Goal: Information Seeking & Learning: Check status

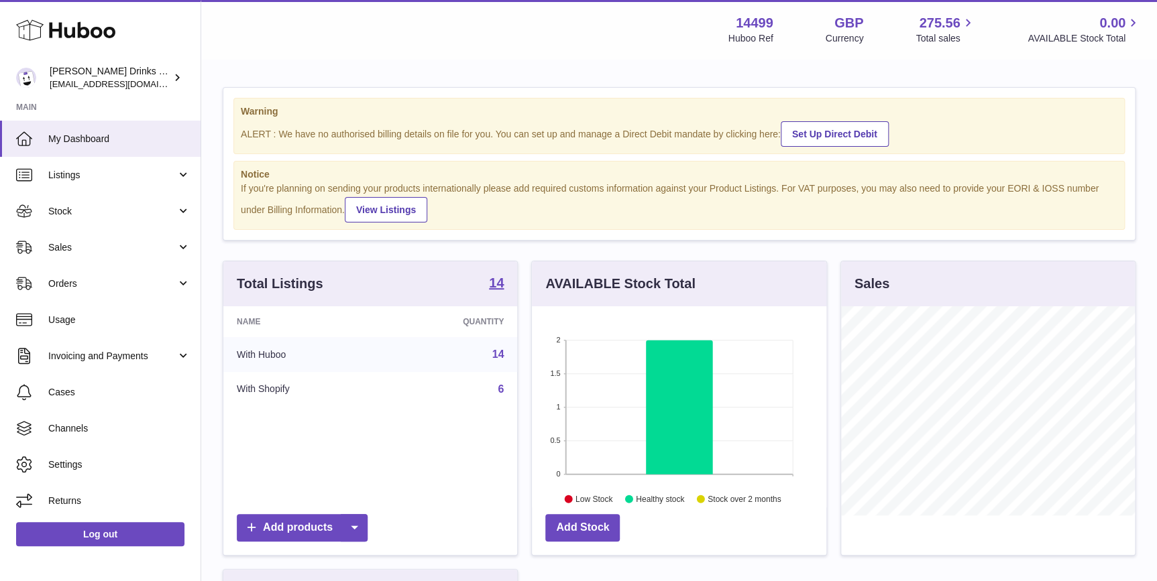
scroll to position [209, 294]
click at [126, 275] on link "Orders" at bounding box center [100, 284] width 201 height 36
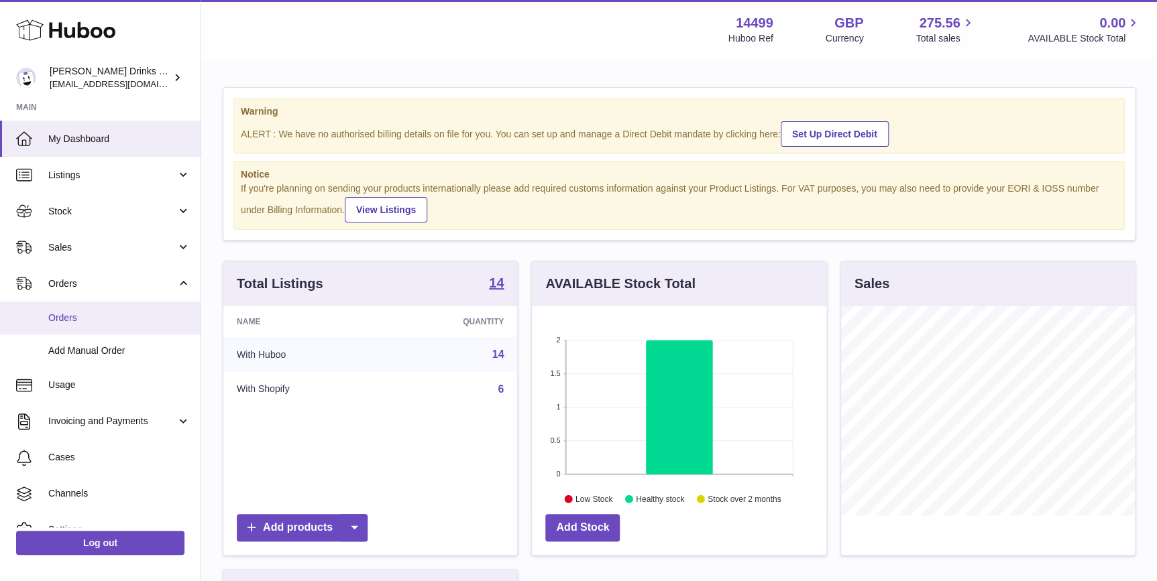
click at [123, 306] on link "Orders" at bounding box center [100, 318] width 201 height 33
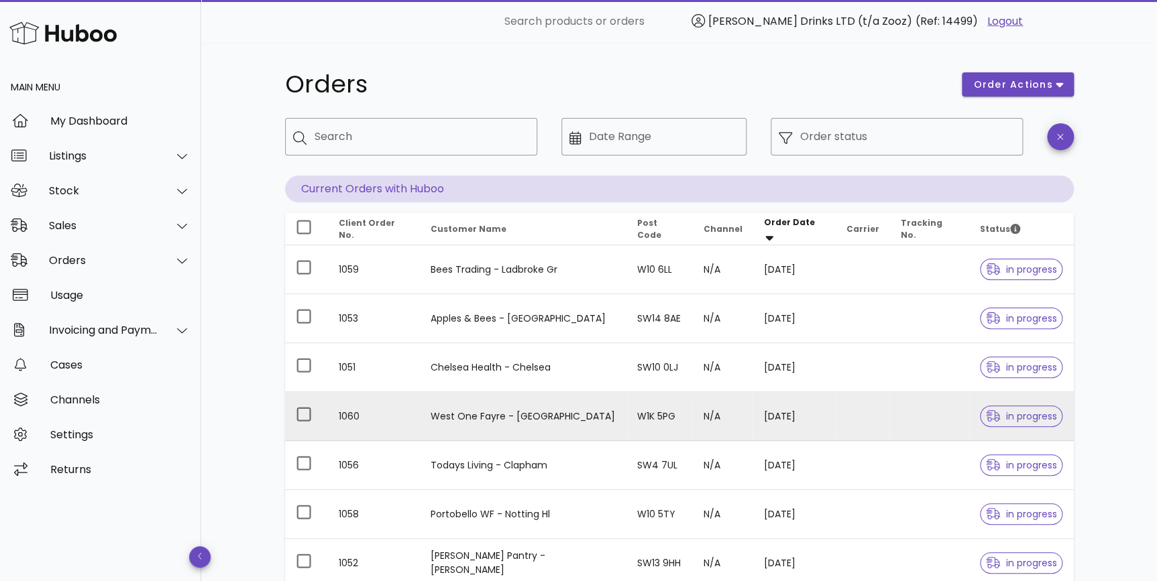
scroll to position [101, 0]
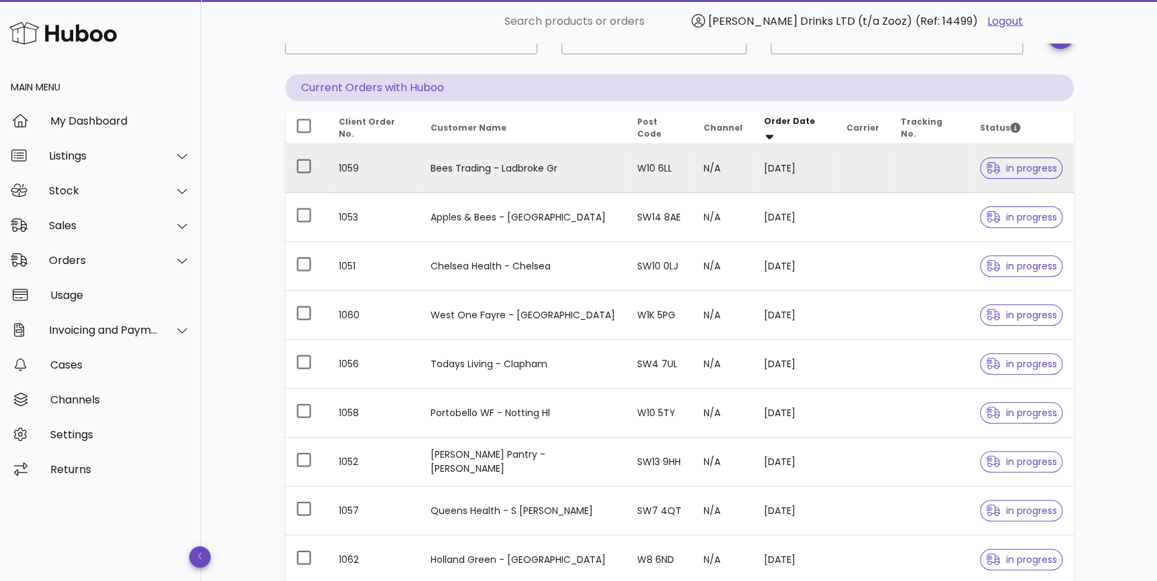
click at [919, 156] on td at bounding box center [928, 168] width 79 height 49
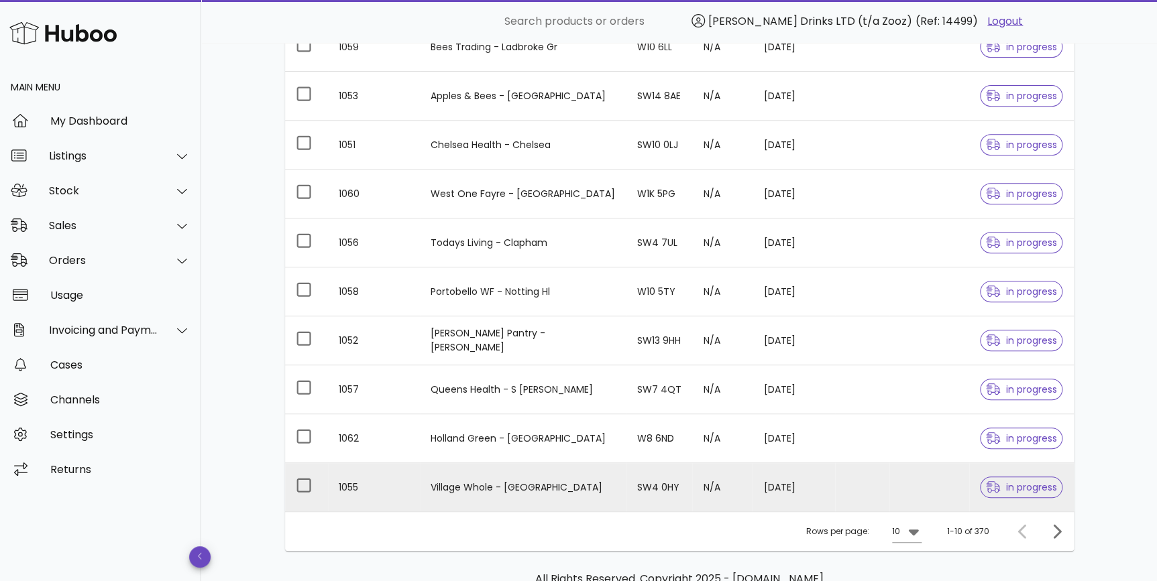
scroll to position [97, 0]
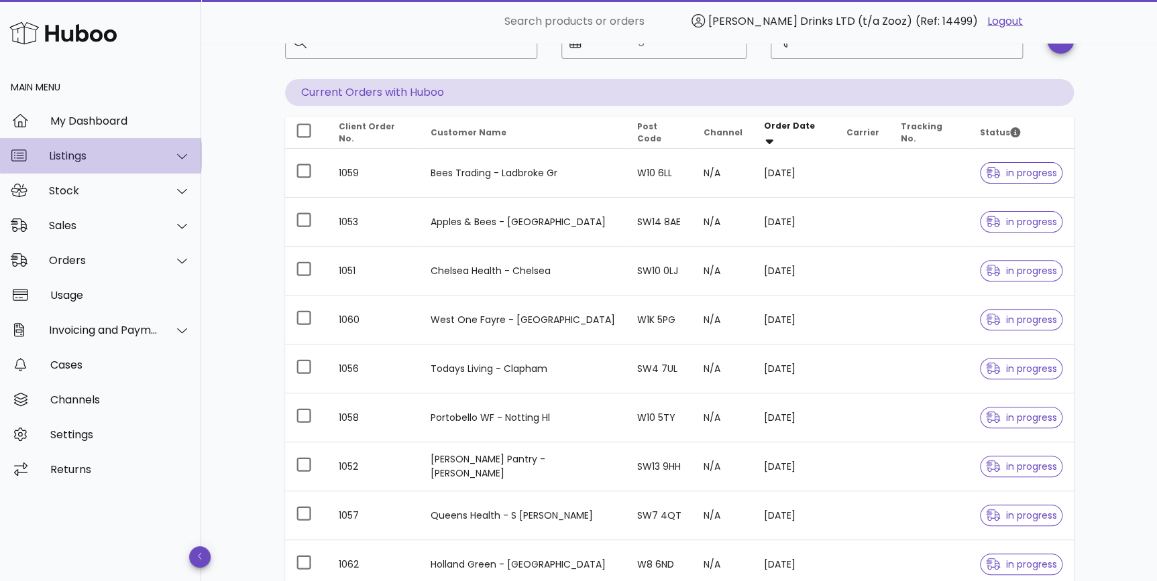
click at [84, 152] on div "Listings" at bounding box center [103, 156] width 109 height 13
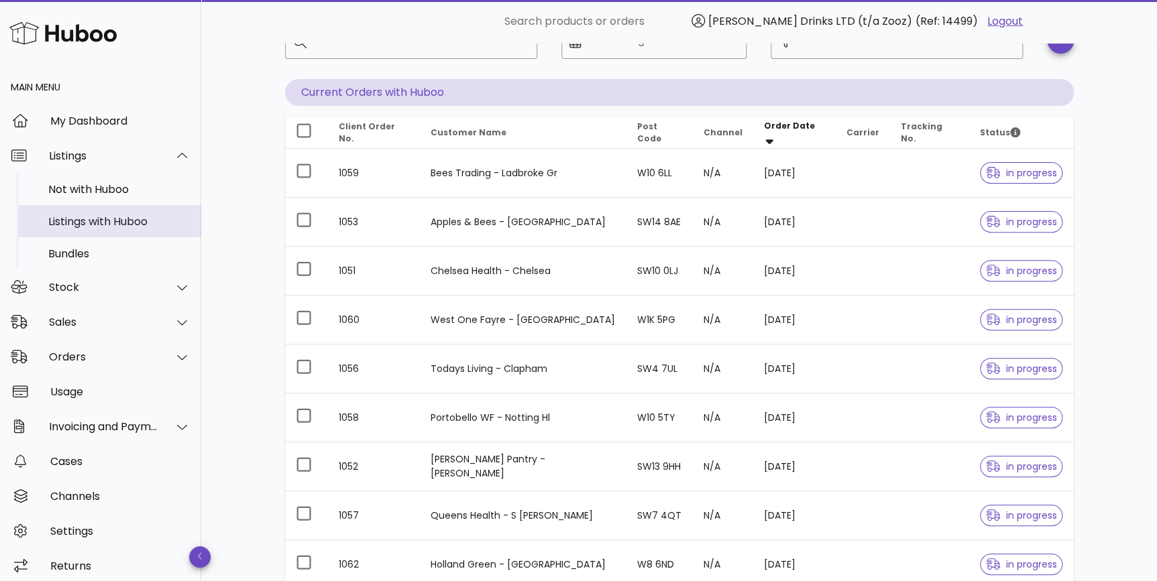
click at [115, 209] on div "Listings with Huboo" at bounding box center [119, 221] width 142 height 29
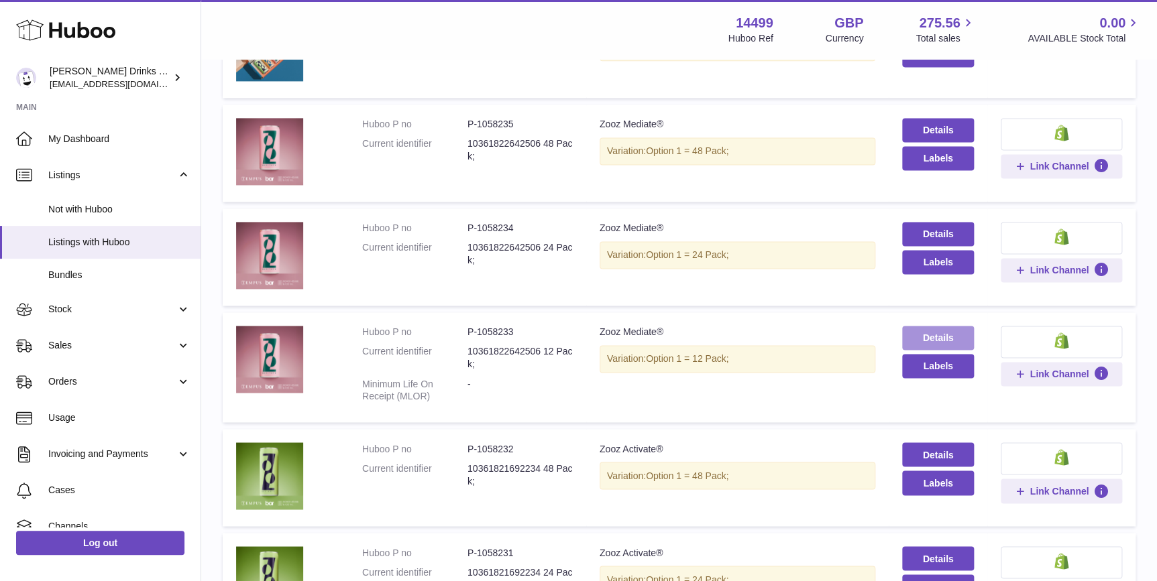
scroll to position [914, 0]
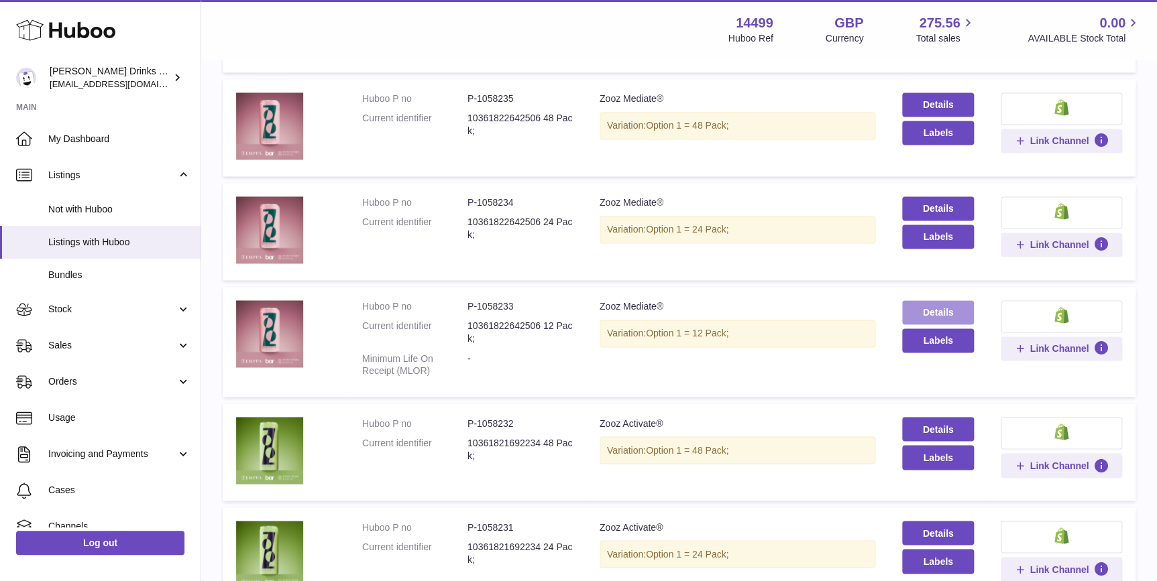
click at [932, 315] on link "Details" at bounding box center [937, 312] width 71 height 24
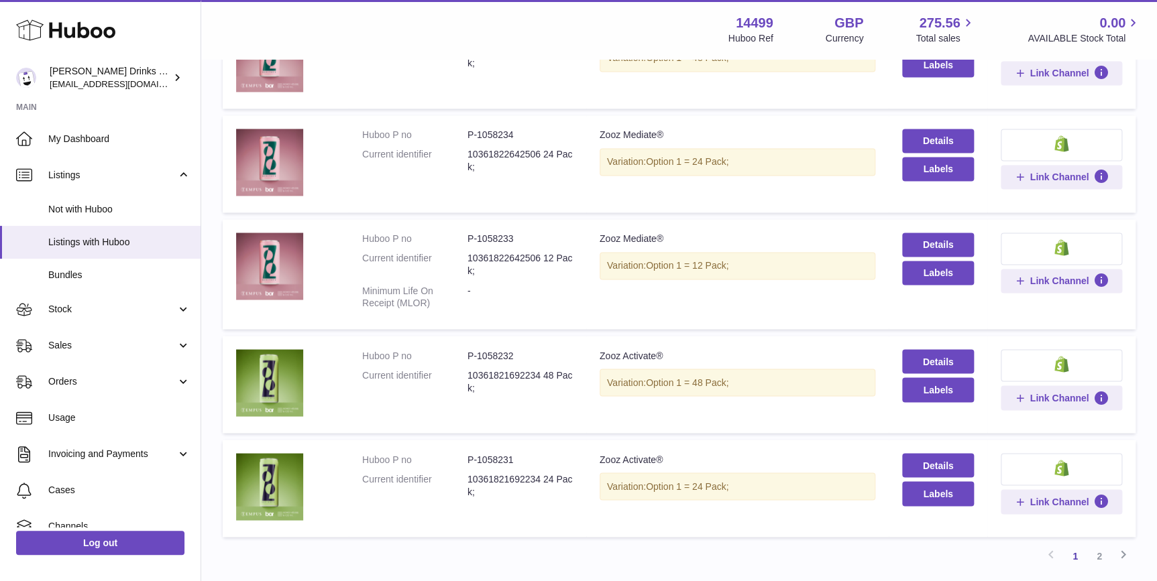
scroll to position [781, 0]
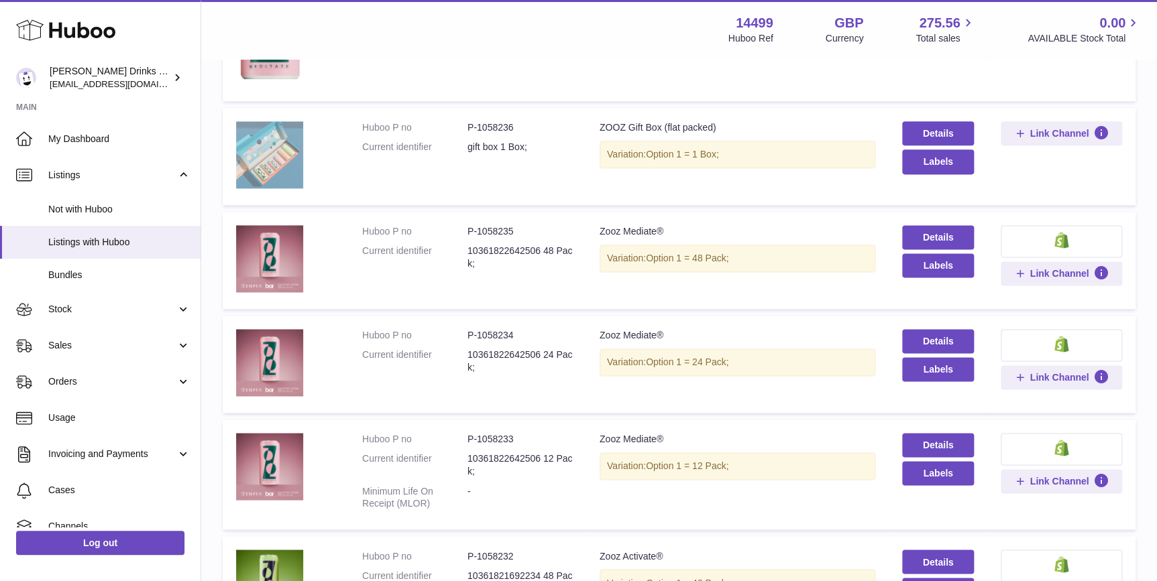
click at [292, 133] on img at bounding box center [269, 154] width 67 height 67
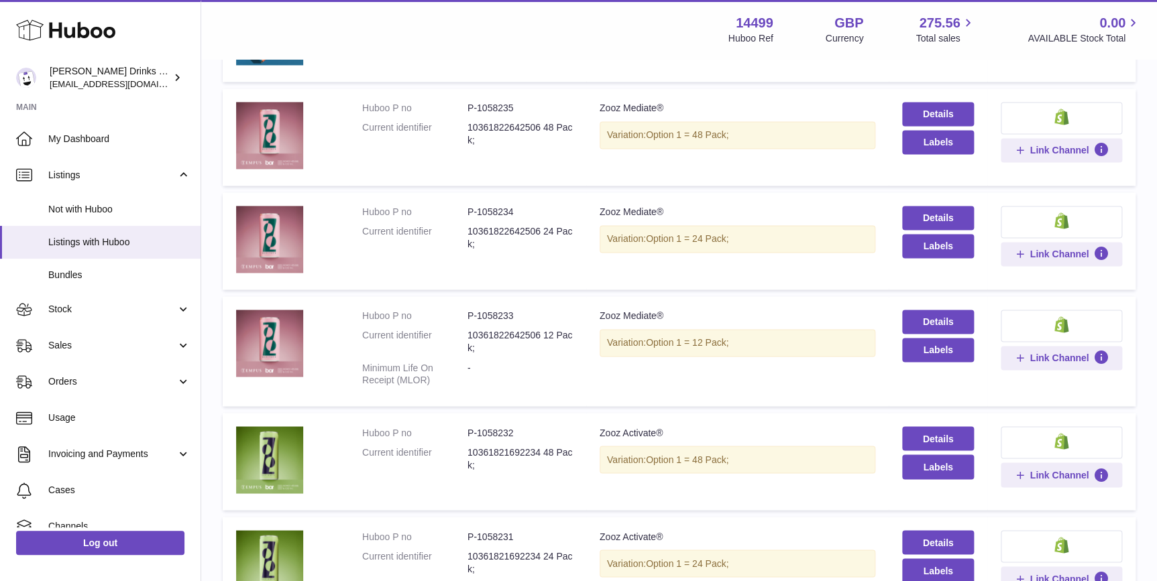
scroll to position [1086, 0]
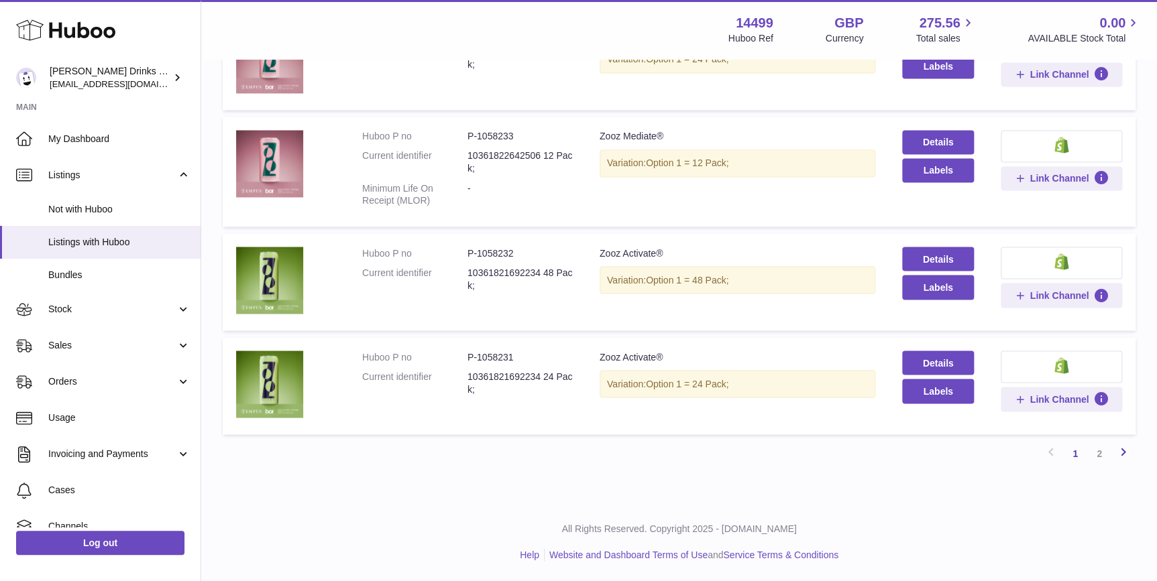
click at [1121, 449] on icon at bounding box center [1123, 451] width 16 height 17
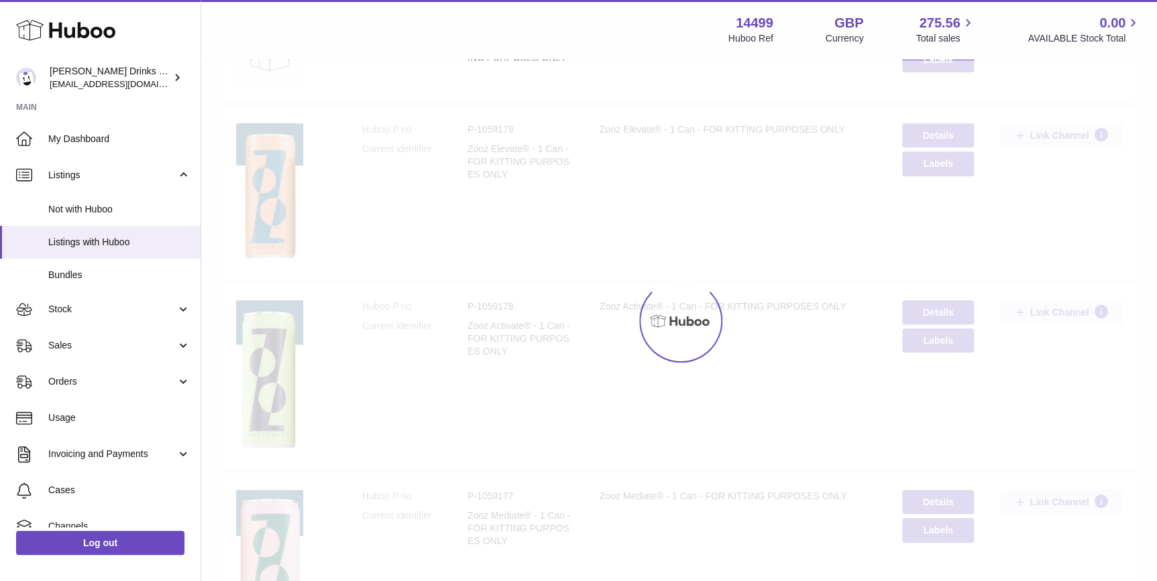
scroll to position [60, 0]
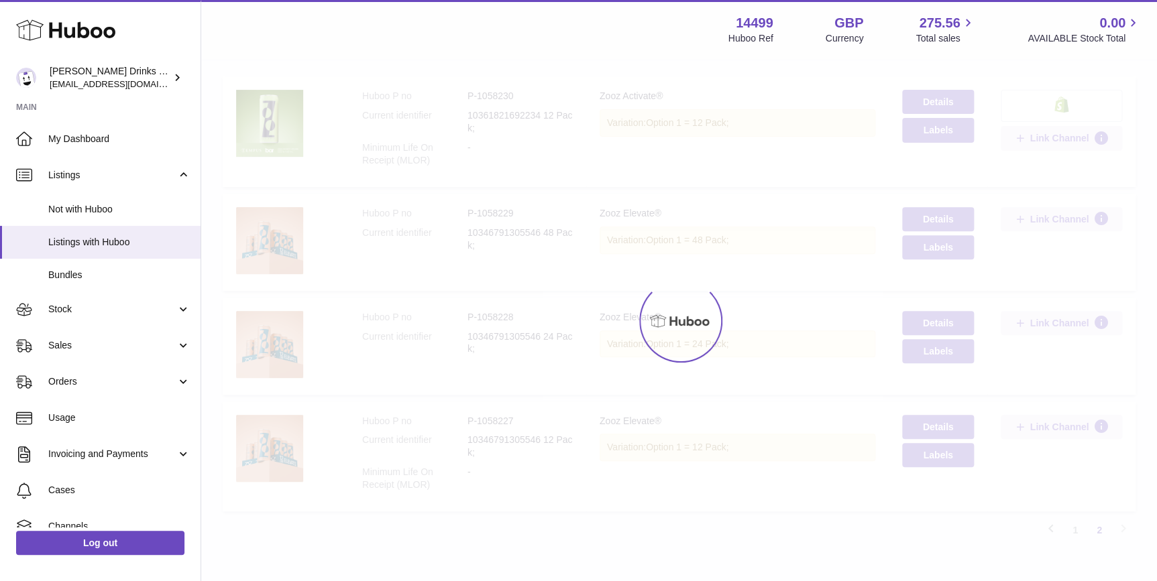
scroll to position [239, 0]
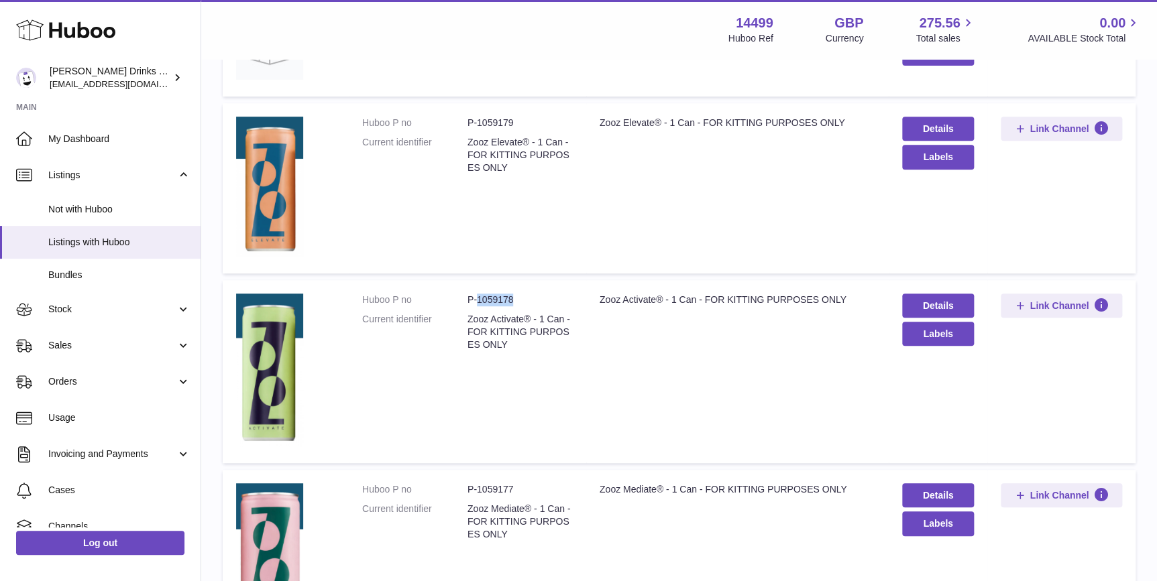
drag, startPoint x: 520, startPoint y: 300, endPoint x: 478, endPoint y: 303, distance: 42.3
click at [478, 303] on dd "P-1059178" at bounding box center [519, 300] width 105 height 13
drag, startPoint x: 478, startPoint y: 303, endPoint x: 523, endPoint y: 352, distance: 66.4
click at [523, 352] on dl "Huboo P no P-1059178 Current identifier Zooz Activate® - 1 Can - FOR KITTING PU…" at bounding box center [467, 326] width 211 height 64
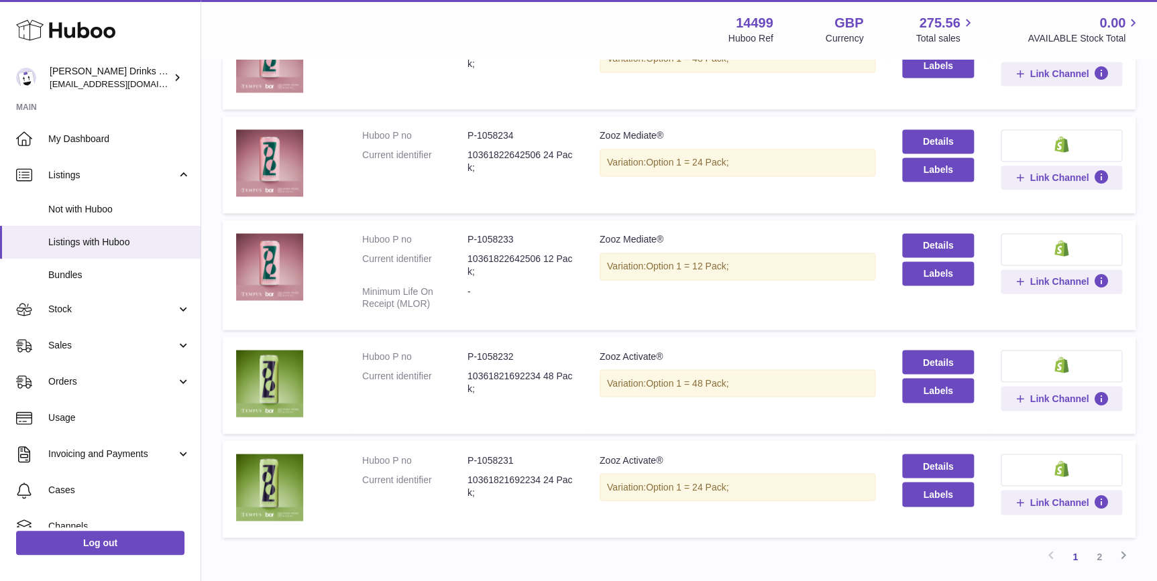
scroll to position [883, 0]
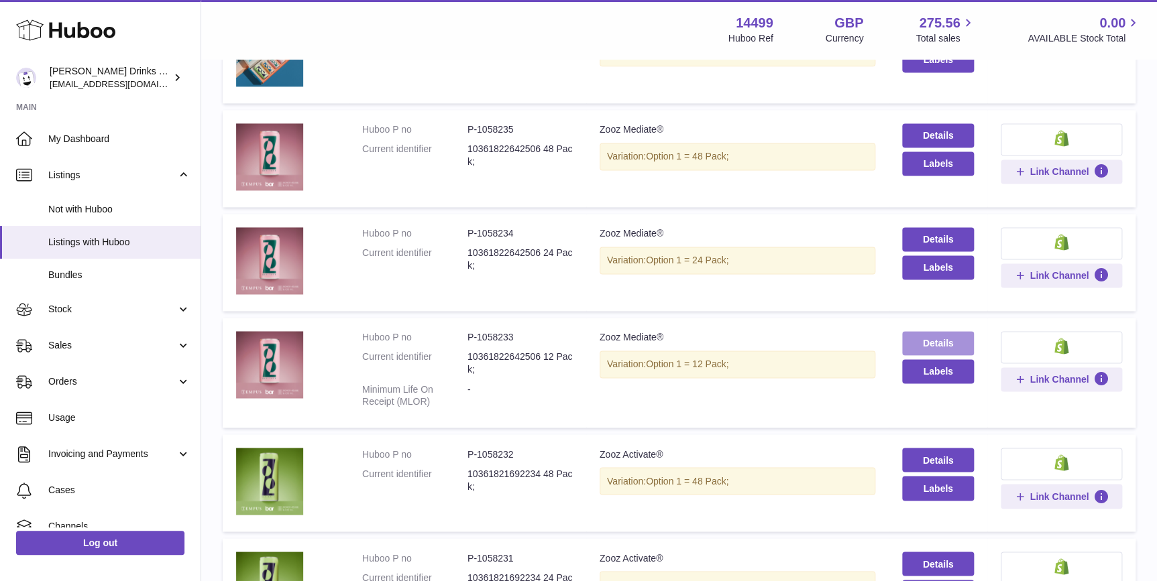
click at [932, 351] on link "Details" at bounding box center [937, 343] width 71 height 24
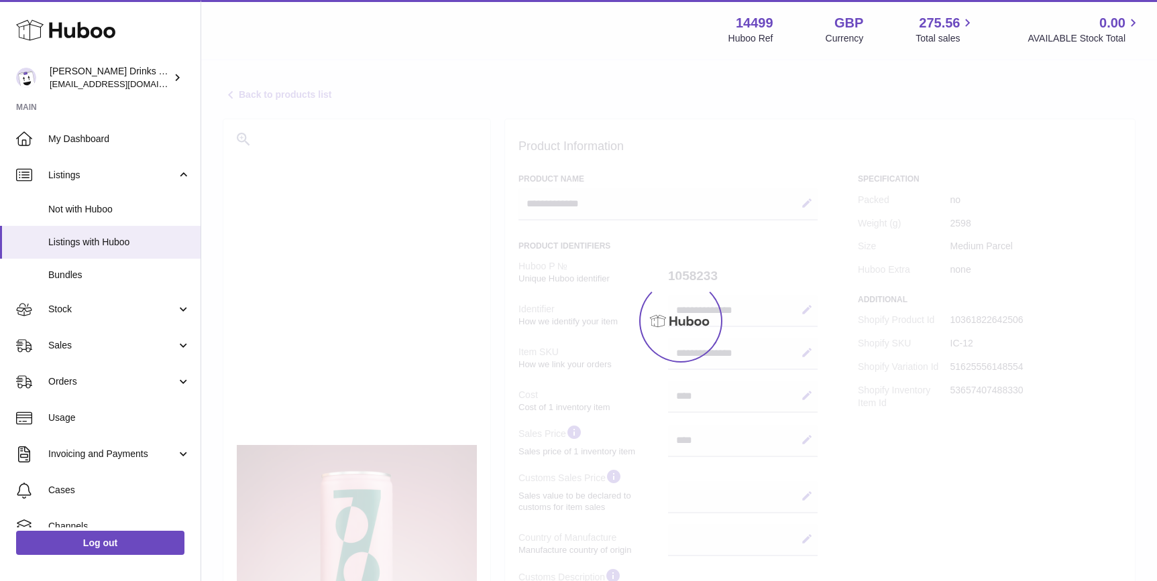
select select
select select "****"
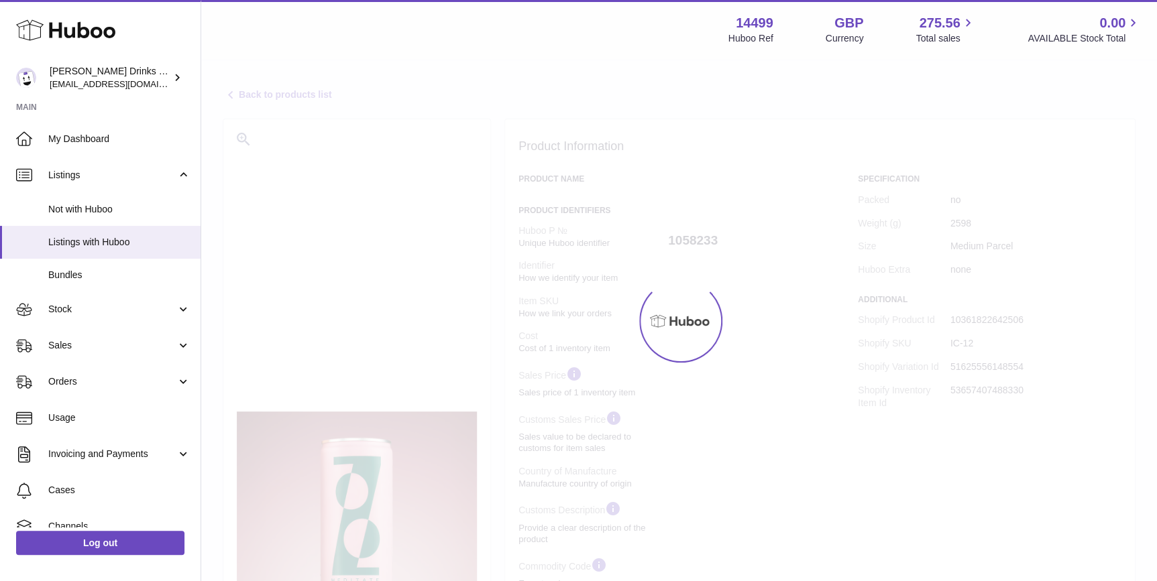
select select
select select "****"
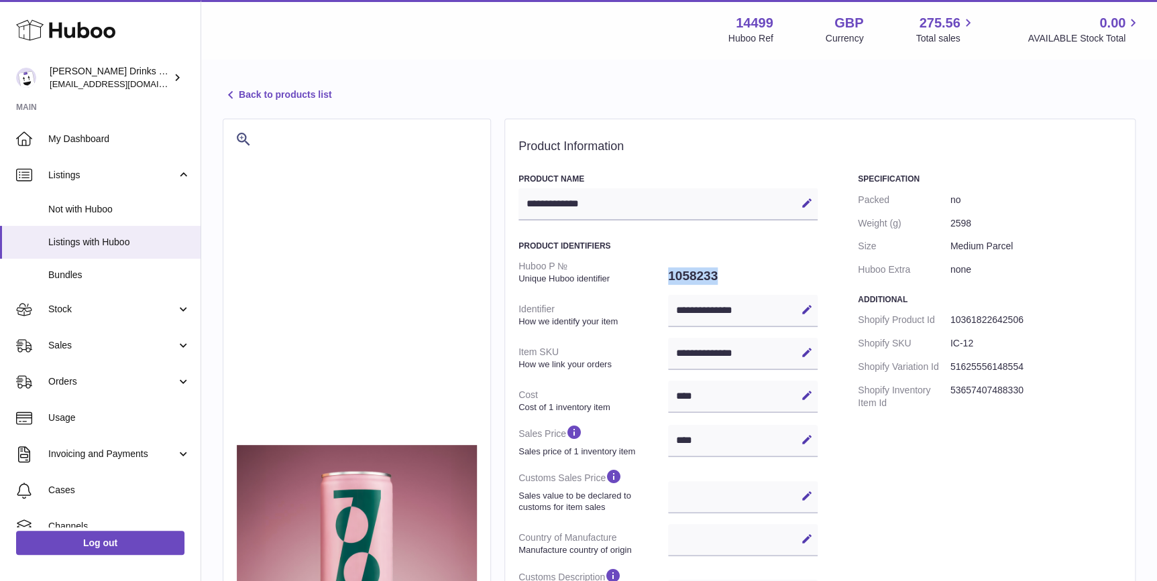
drag, startPoint x: 771, startPoint y: 278, endPoint x: 661, endPoint y: 280, distance: 110.7
click at [661, 280] on dl "**********" at bounding box center [667, 577] width 299 height 645
copy dl "1058233"
click at [262, 93] on link "Back to products list" at bounding box center [277, 95] width 109 height 16
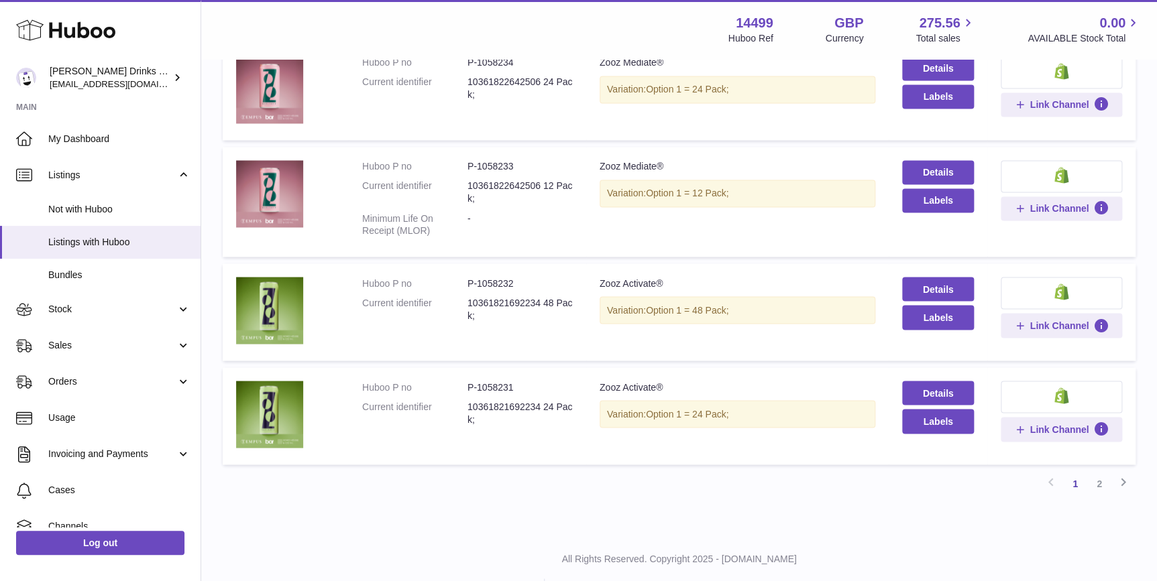
scroll to position [1086, 0]
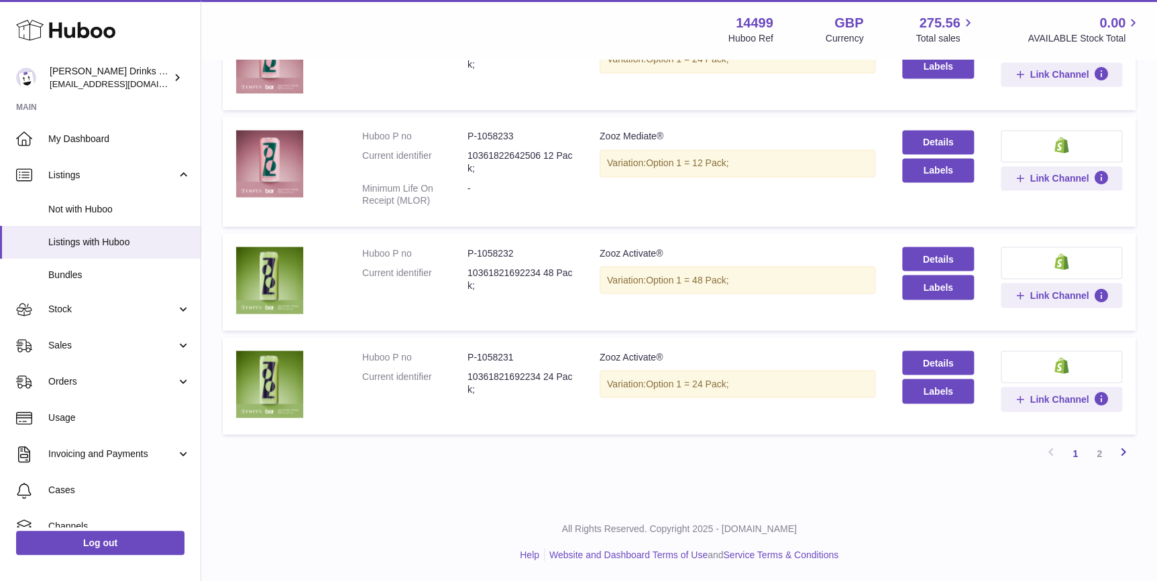
click at [1118, 455] on icon at bounding box center [1123, 451] width 16 height 17
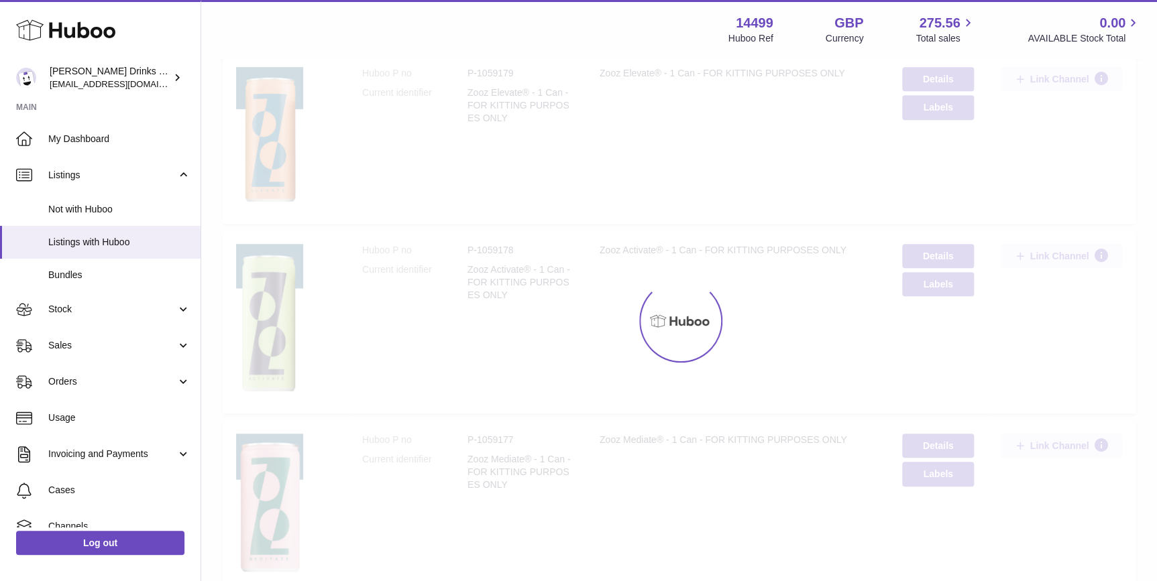
scroll to position [60, 0]
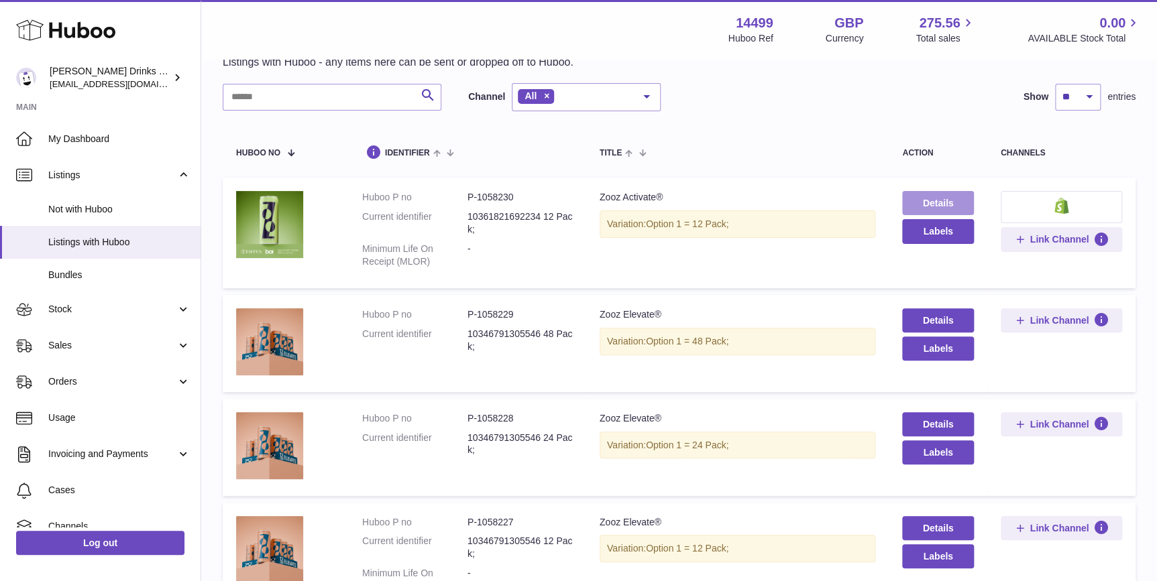
click at [943, 196] on link "Details" at bounding box center [937, 203] width 71 height 24
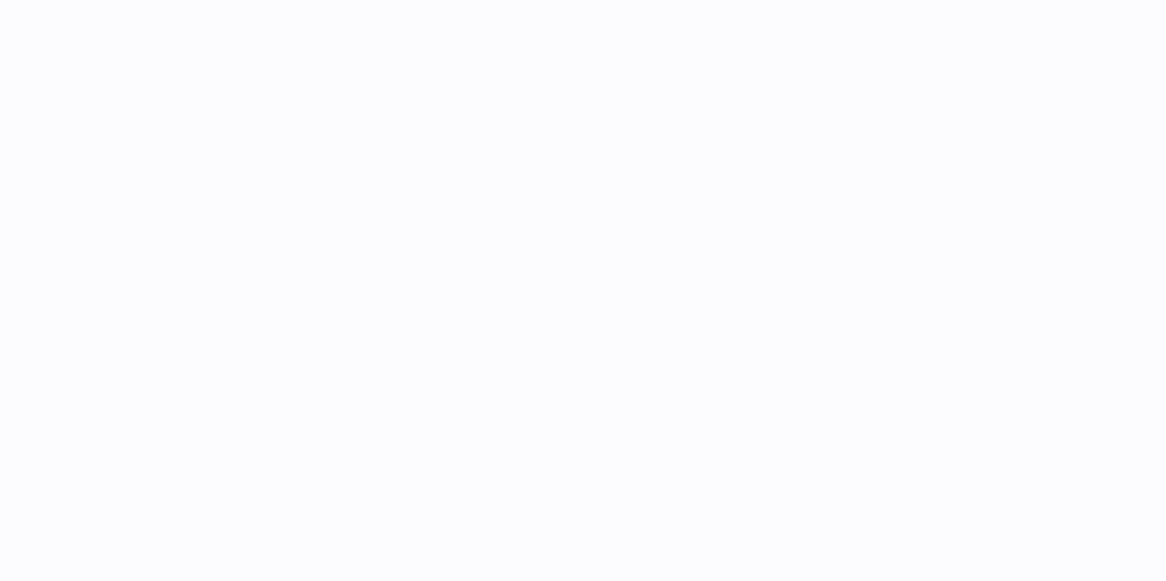
select select
select select "****"
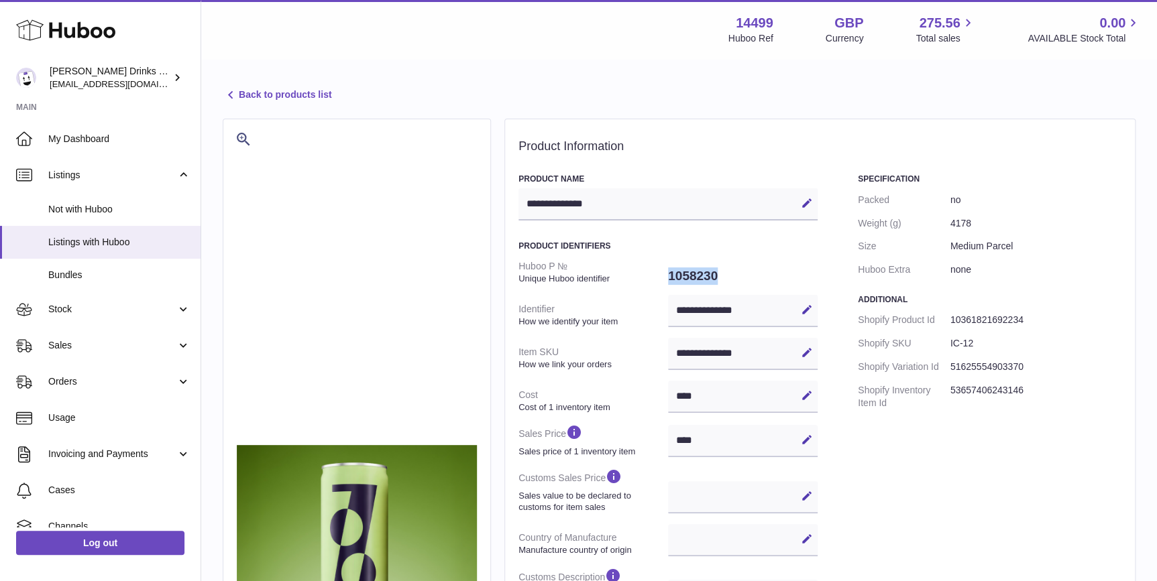
drag, startPoint x: 746, startPoint y: 279, endPoint x: 663, endPoint y: 275, distance: 82.6
click at [663, 275] on dl "**********" at bounding box center [667, 577] width 299 height 645
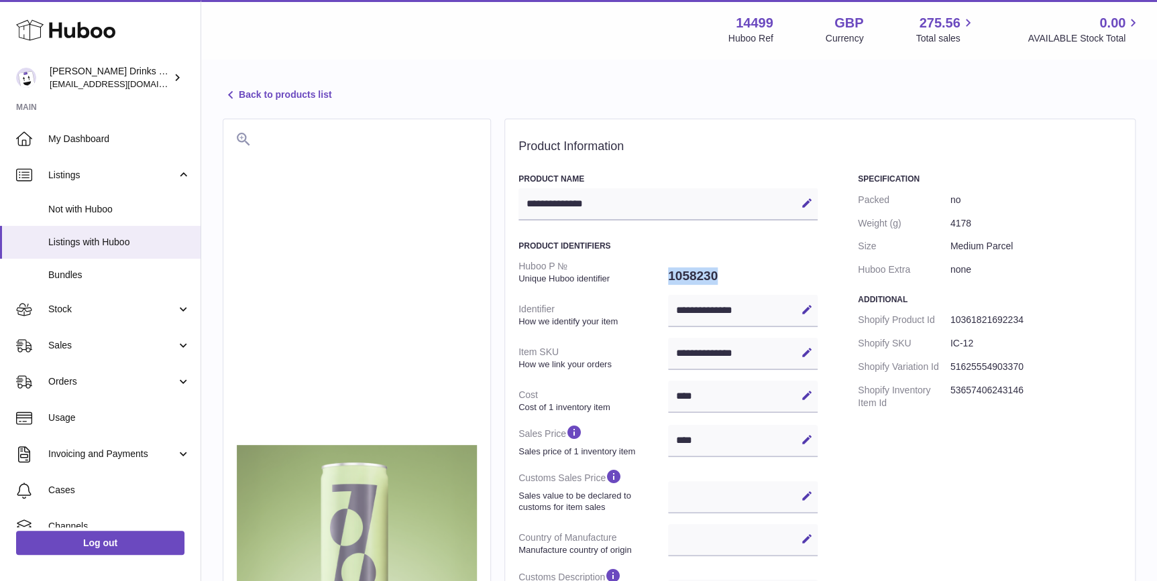
copy dl "1058230"
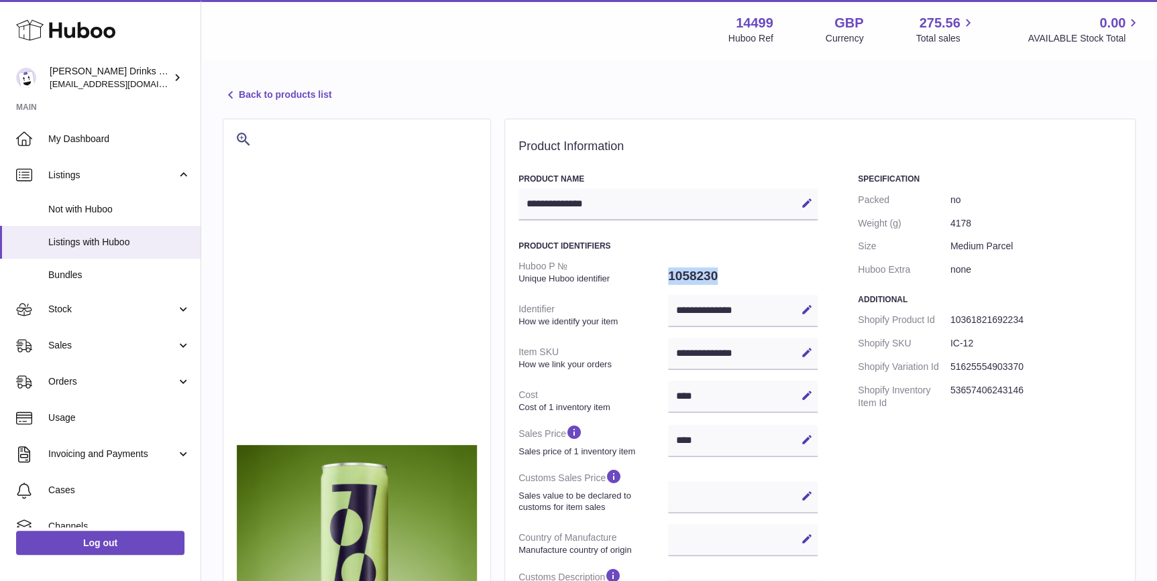
click at [274, 95] on link "Back to products list" at bounding box center [277, 95] width 109 height 16
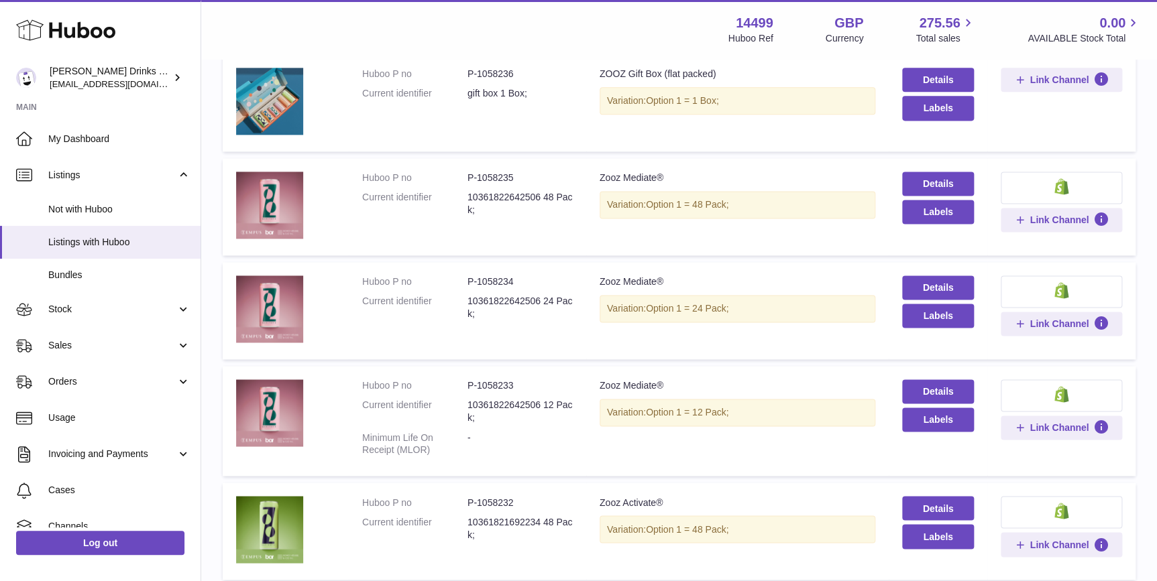
scroll to position [1086, 0]
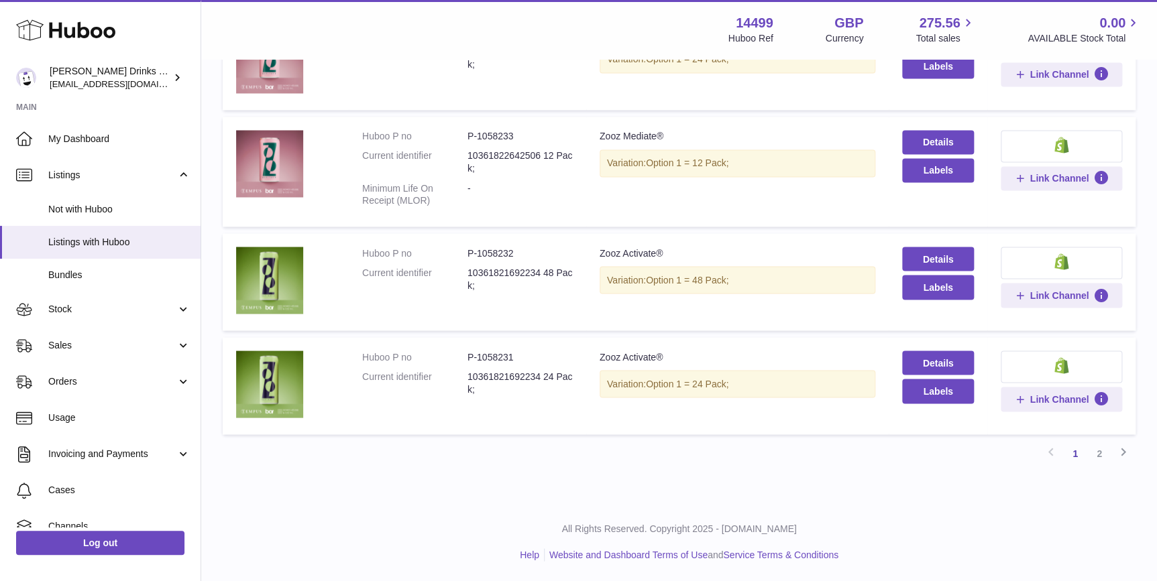
click at [1119, 455] on icon at bounding box center [1123, 451] width 16 height 17
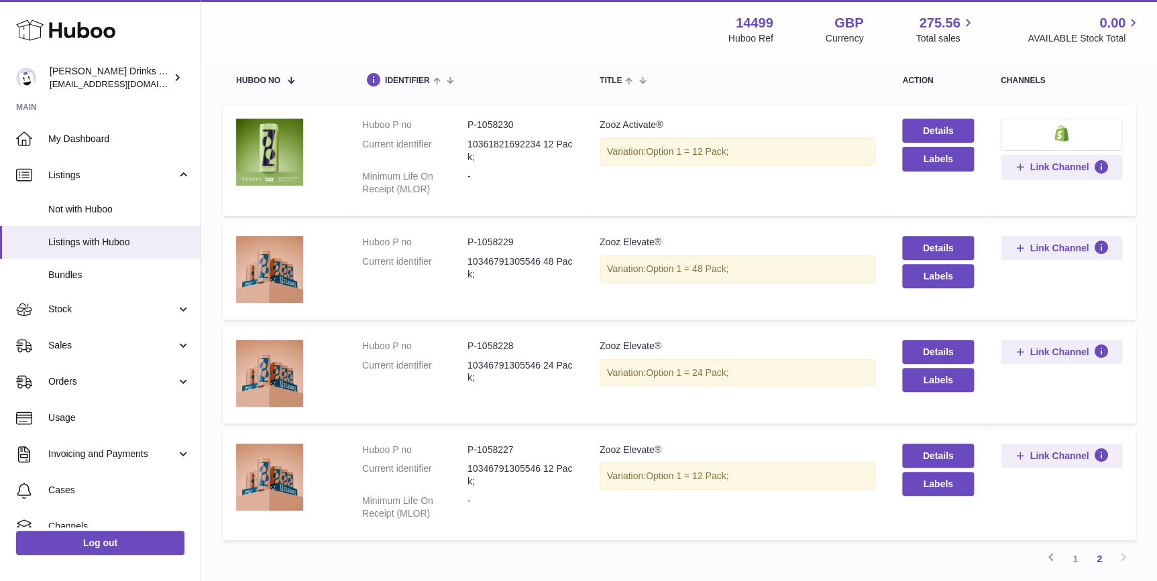
scroll to position [162, 0]
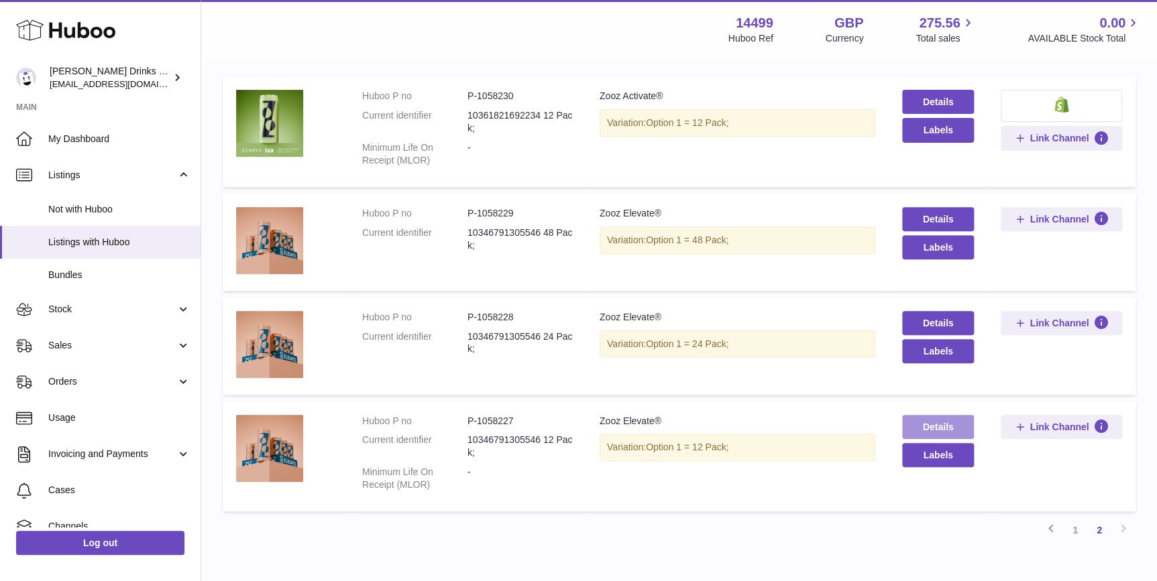
click at [918, 420] on link "Details" at bounding box center [937, 427] width 71 height 24
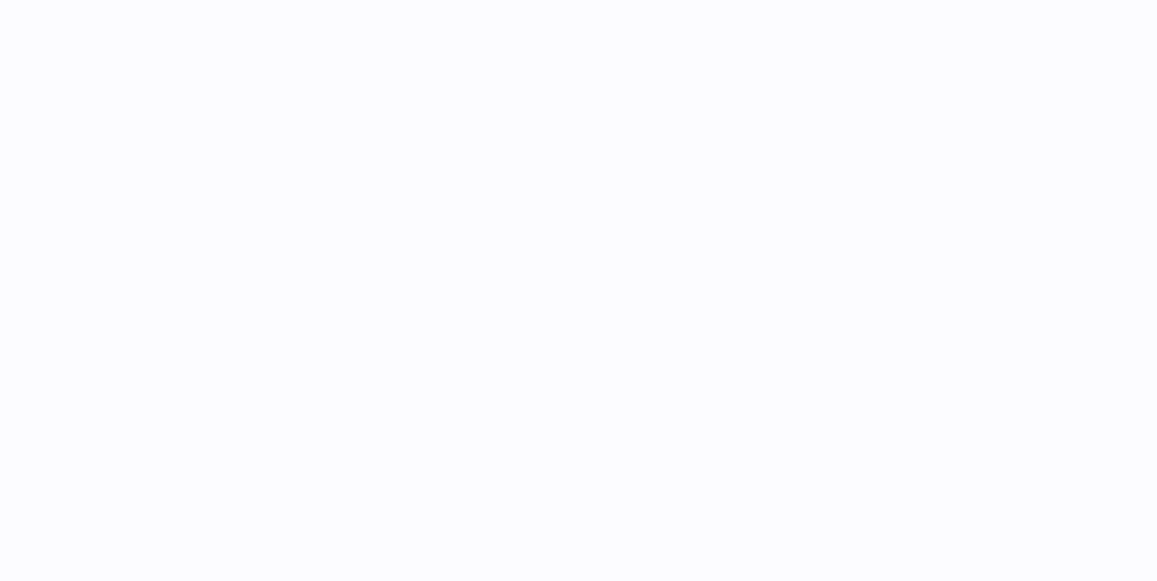
select select
select select "****"
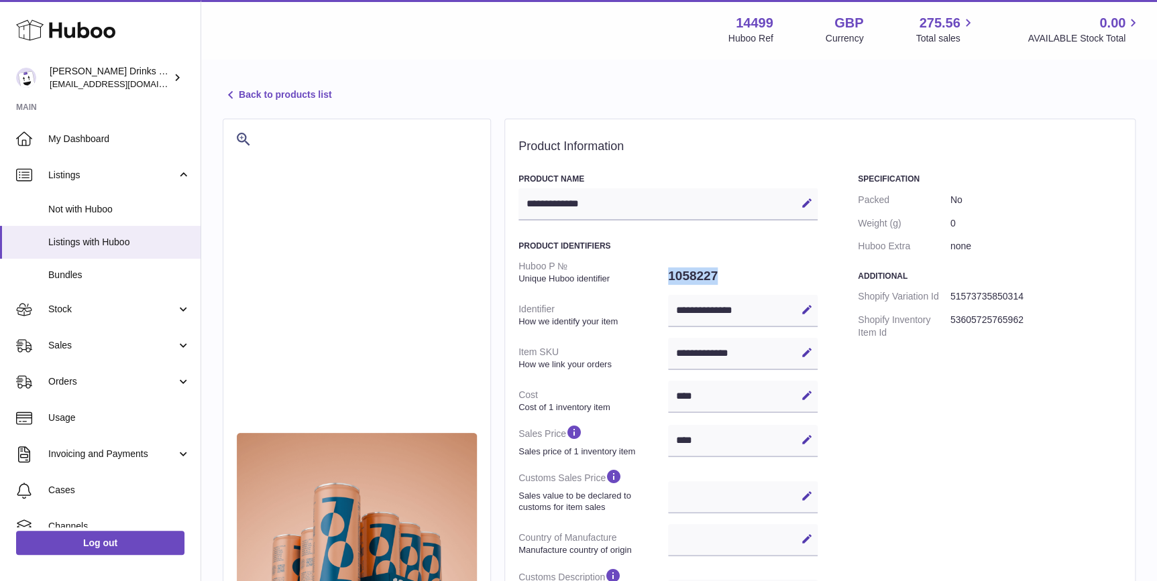
drag, startPoint x: 739, startPoint y: 268, endPoint x: 670, endPoint y: 284, distance: 70.9
click at [670, 284] on dd "1058227" at bounding box center [743, 276] width 150 height 28
copy dd "1058227"
click at [238, 97] on link "Back to products list" at bounding box center [277, 95] width 109 height 16
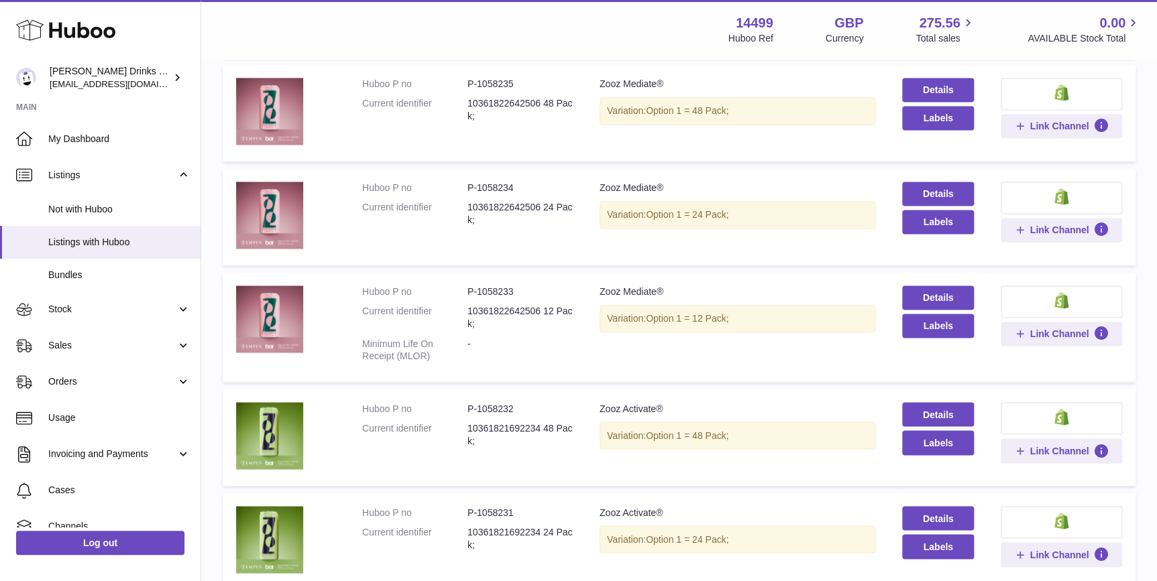
scroll to position [1016, 0]
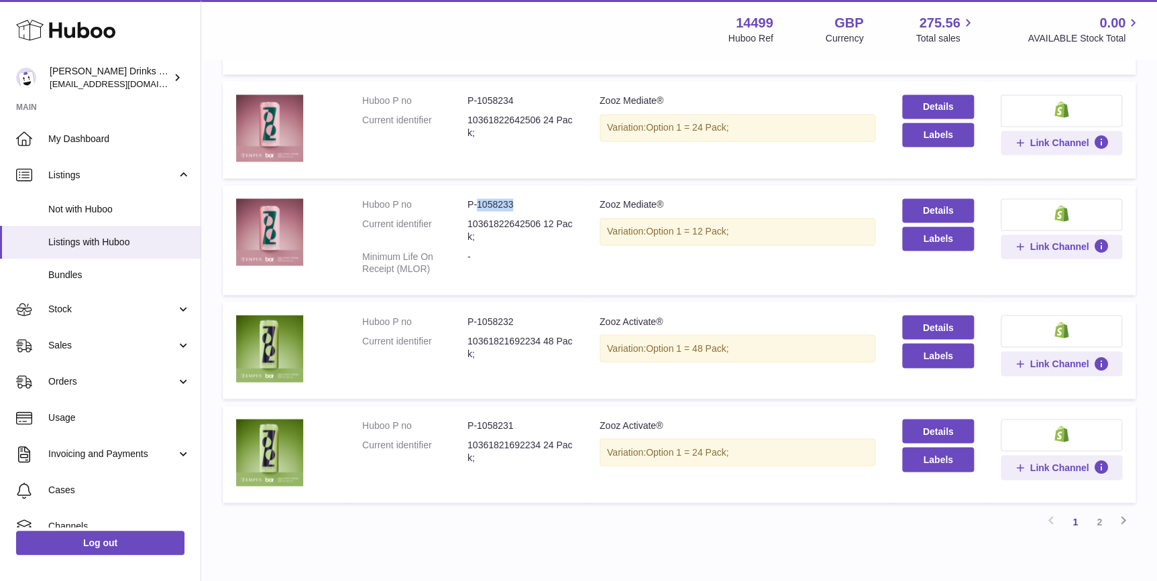
drag, startPoint x: 520, startPoint y: 213, endPoint x: 475, endPoint y: 210, distance: 44.3
click at [475, 210] on dl "Huboo P no P-1058233 Current identifier 10361822642506 12 Pack; Minimum Life On…" at bounding box center [467, 239] width 211 height 83
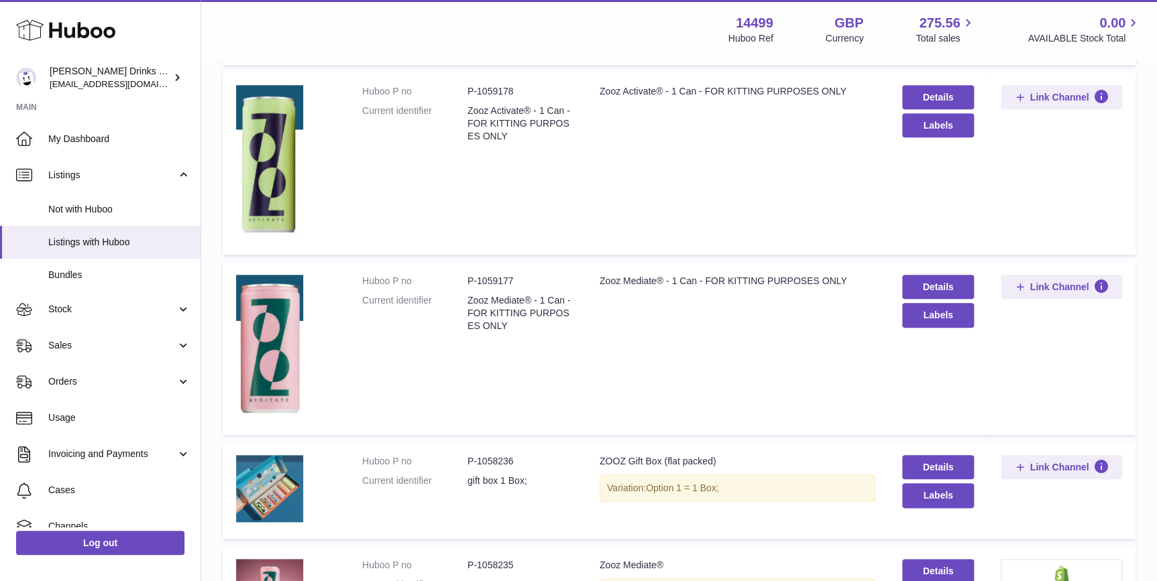
scroll to position [508, 0]
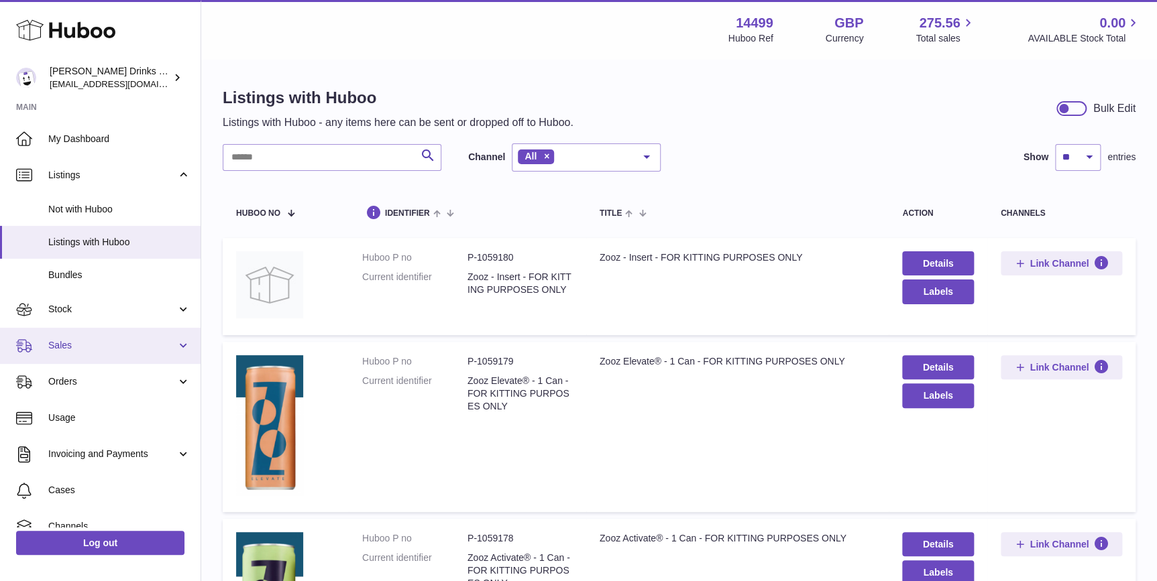
click at [120, 344] on span "Sales" at bounding box center [112, 345] width 128 height 13
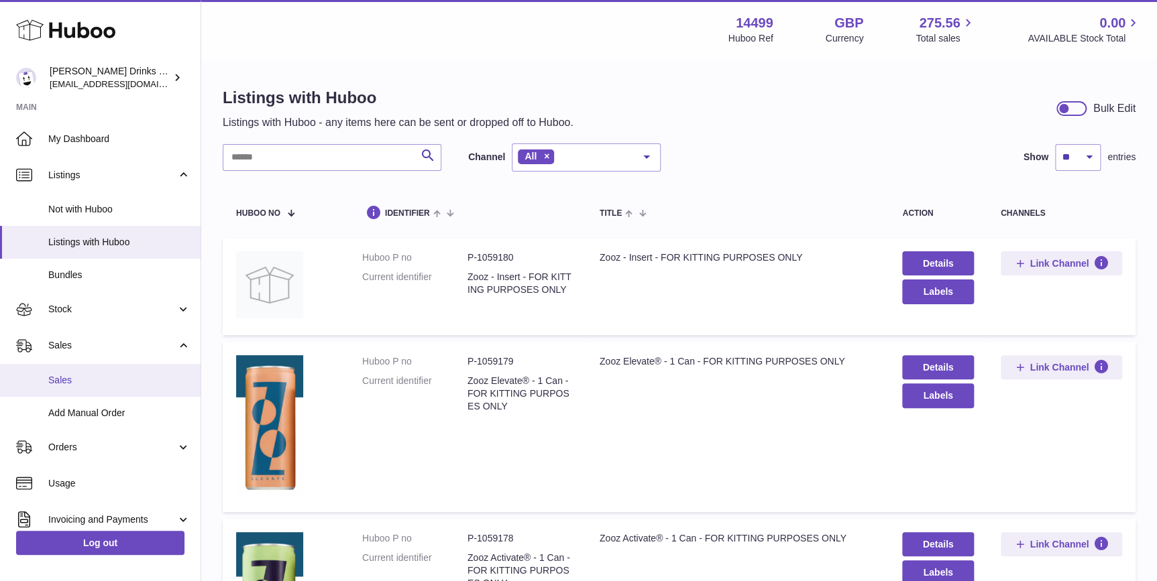
click at [121, 374] on span "Sales" at bounding box center [119, 380] width 142 height 13
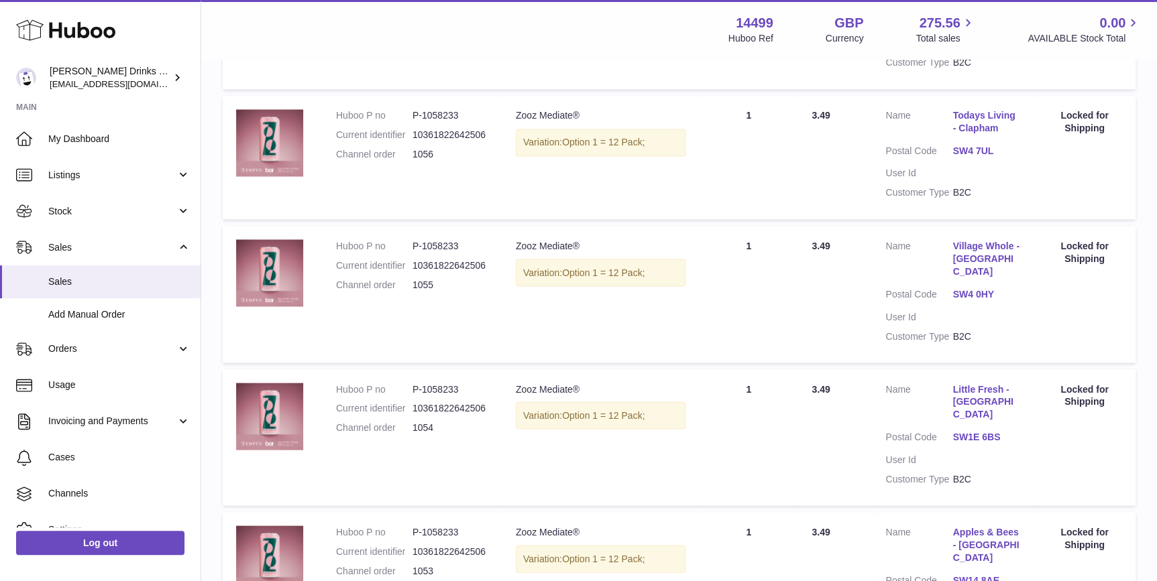
scroll to position [1200, 0]
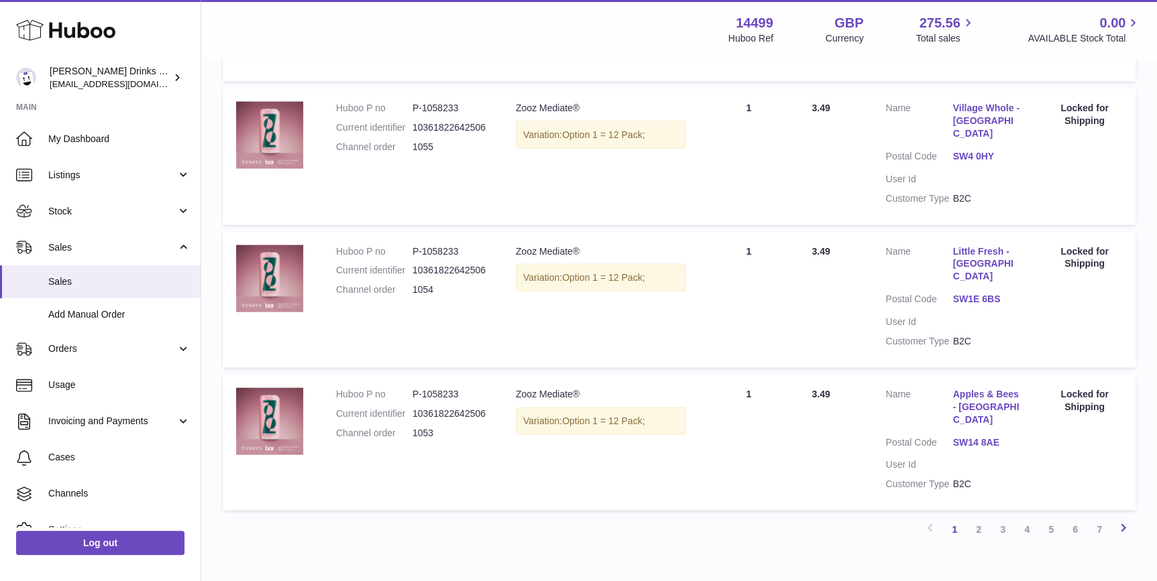
click at [1117, 519] on icon at bounding box center [1123, 527] width 16 height 17
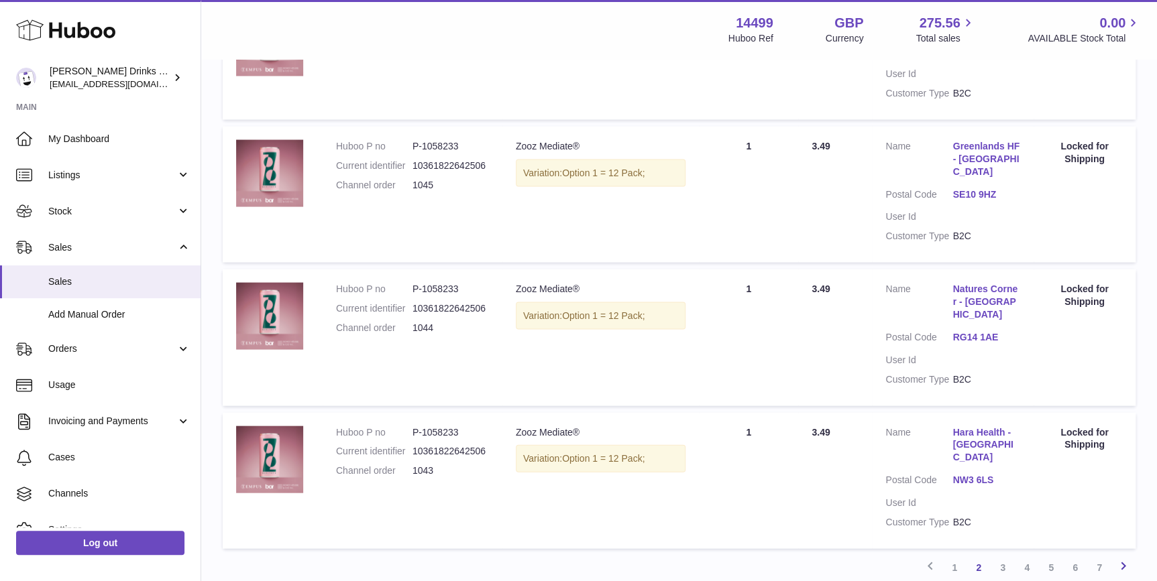
click at [1127, 557] on icon at bounding box center [1123, 565] width 16 height 17
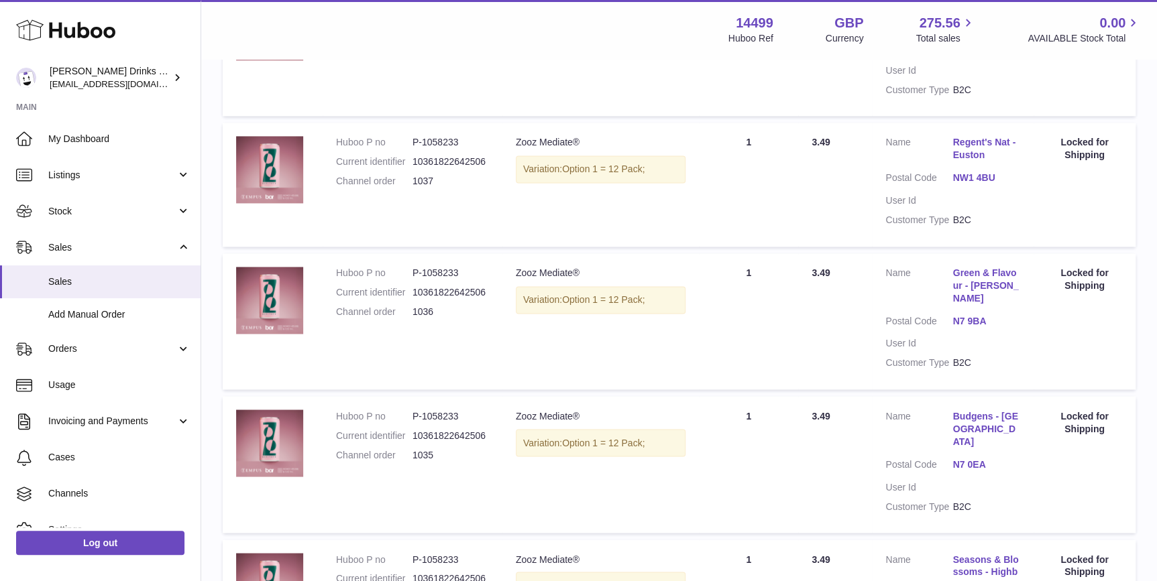
scroll to position [1200, 0]
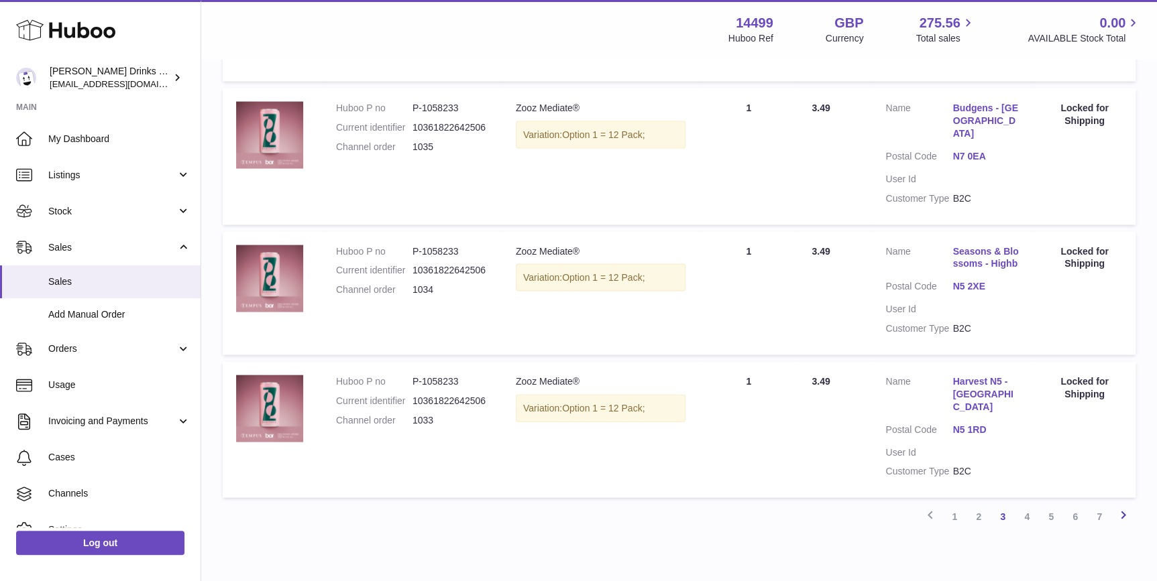
click at [1129, 506] on icon at bounding box center [1123, 514] width 16 height 17
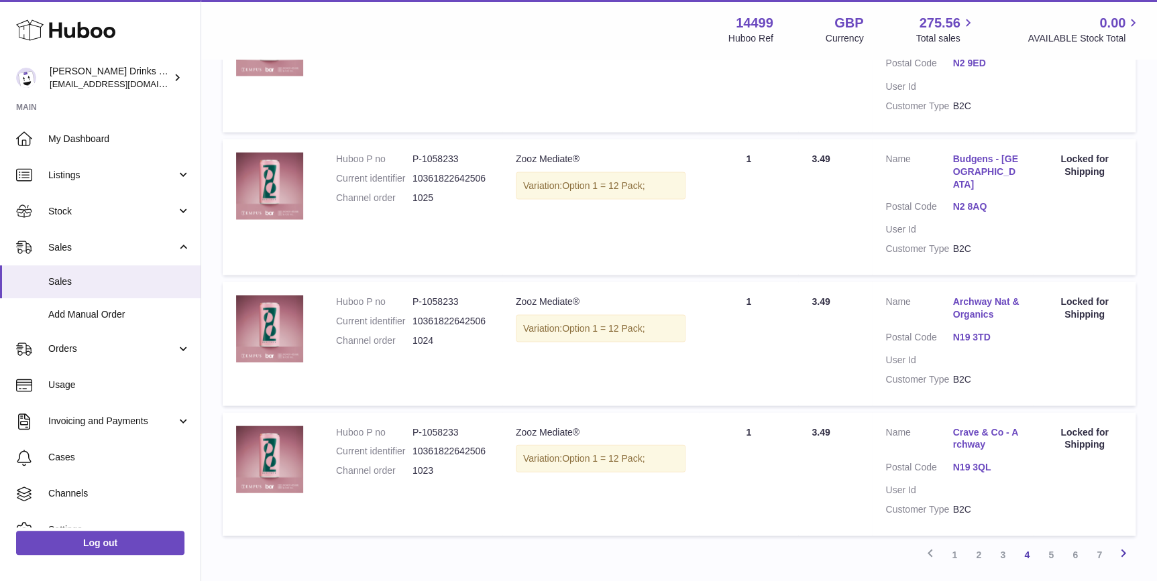
click at [1128, 545] on icon at bounding box center [1123, 553] width 16 height 17
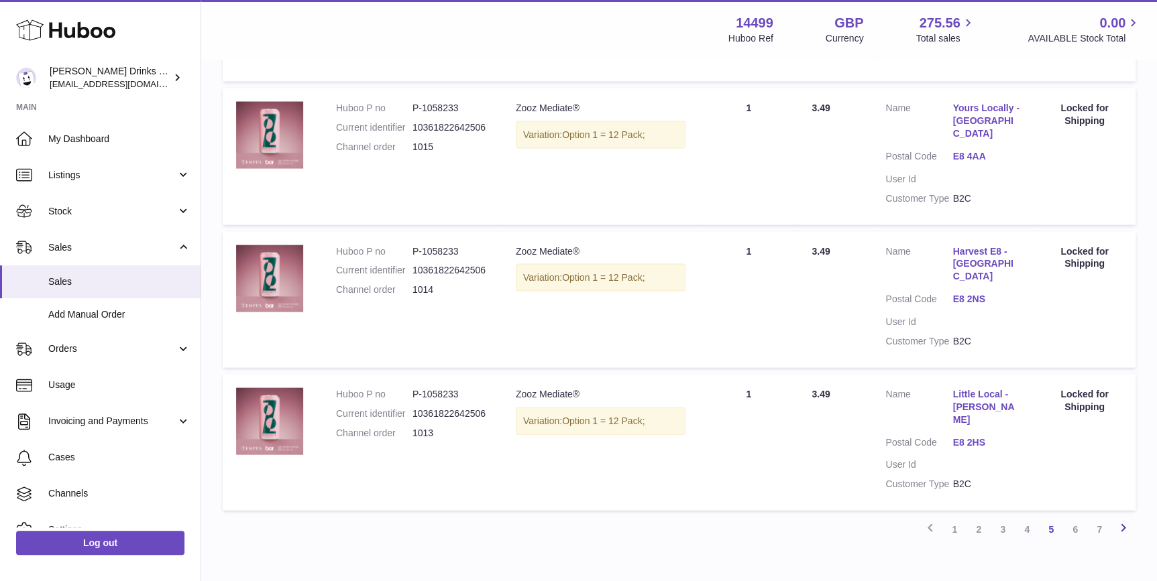
click at [1122, 519] on icon at bounding box center [1123, 527] width 16 height 17
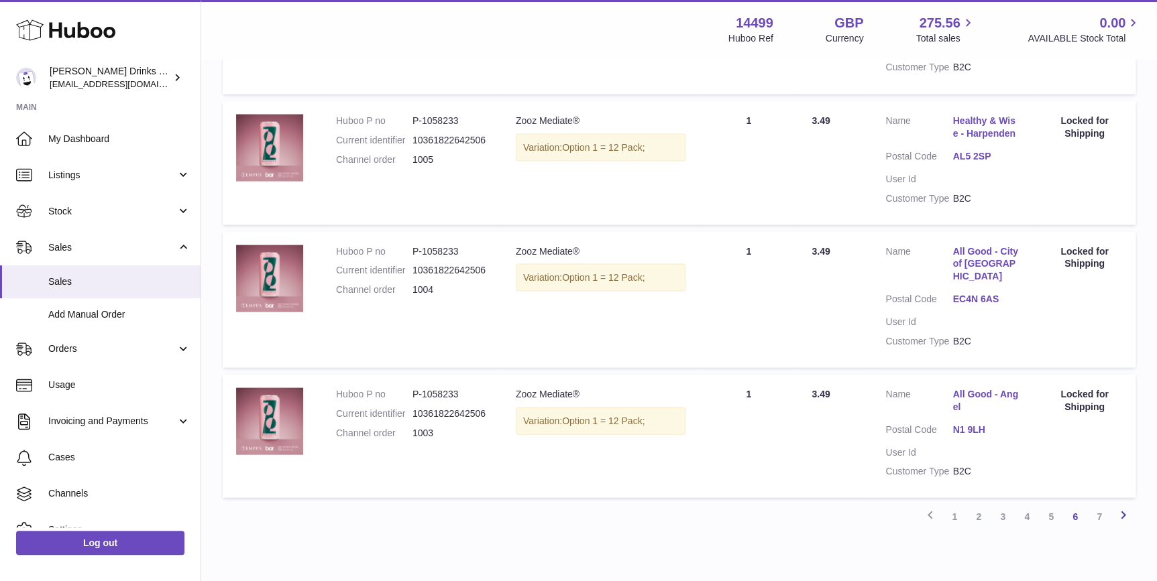
click at [1119, 506] on icon at bounding box center [1123, 514] width 16 height 17
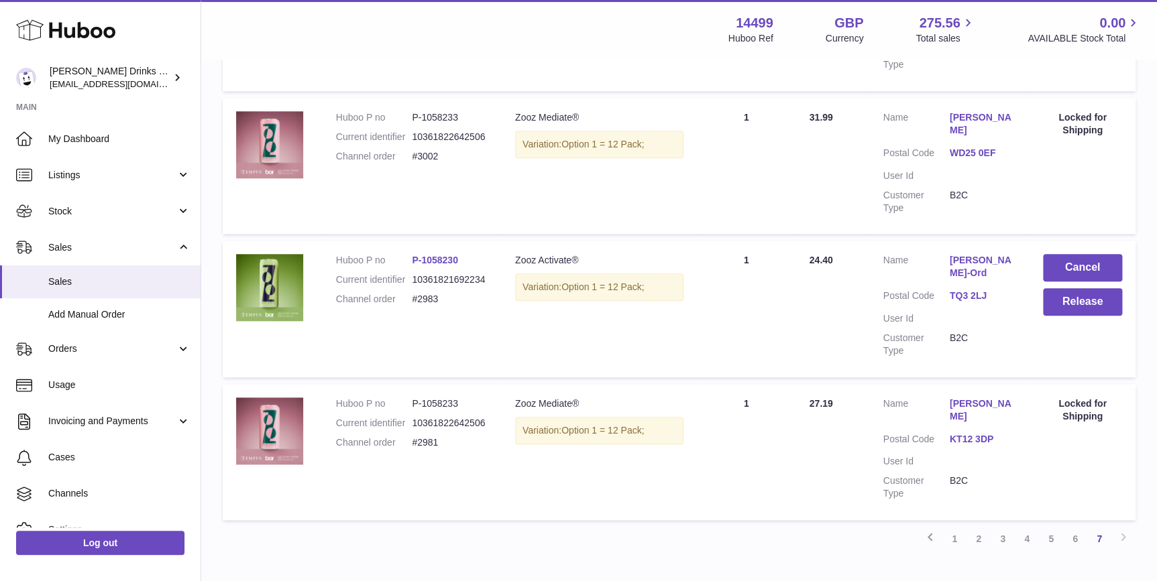
scroll to position [496, 0]
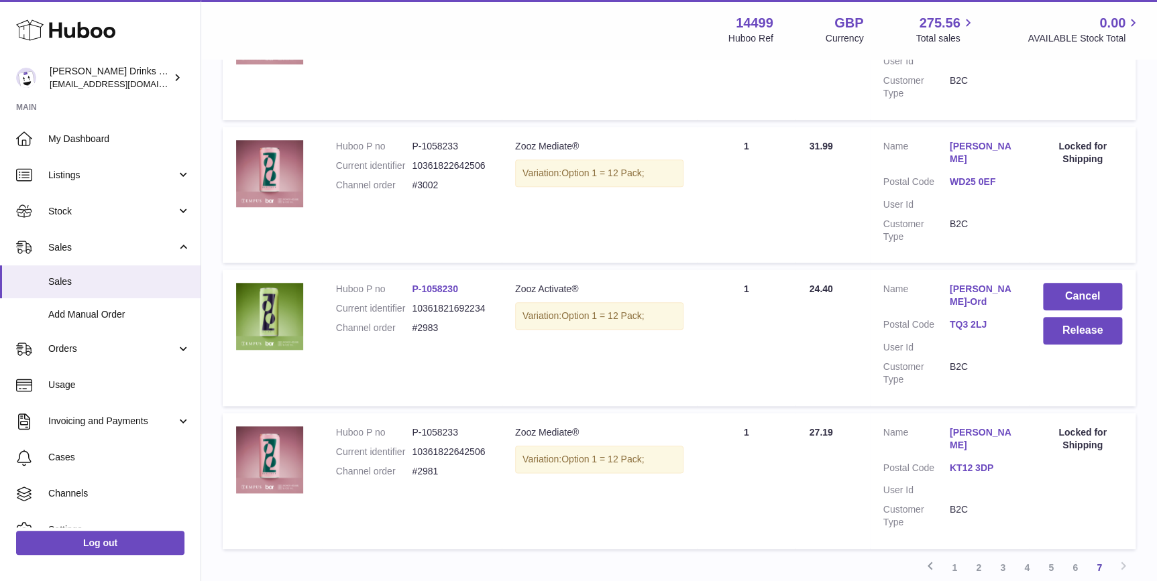
click at [1121, 559] on div "Previous 1 2 3 4 5 6 7 Next" at bounding box center [679, 568] width 913 height 24
click at [1121, 556] on div "Previous 1 2 3 4 5 6 7 Next" at bounding box center [679, 568] width 913 height 24
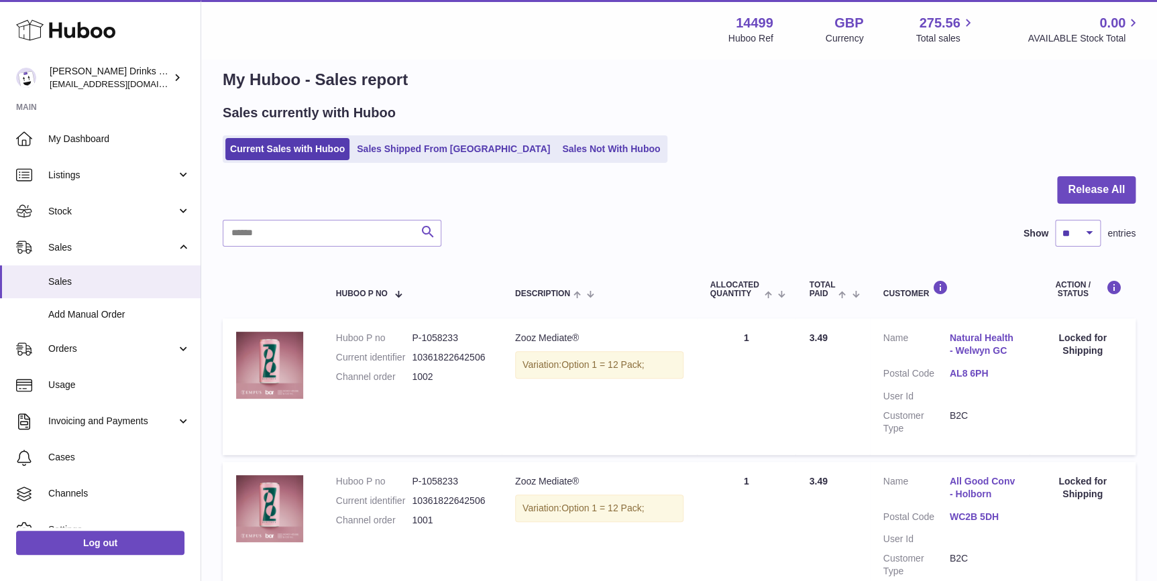
scroll to position [0, 0]
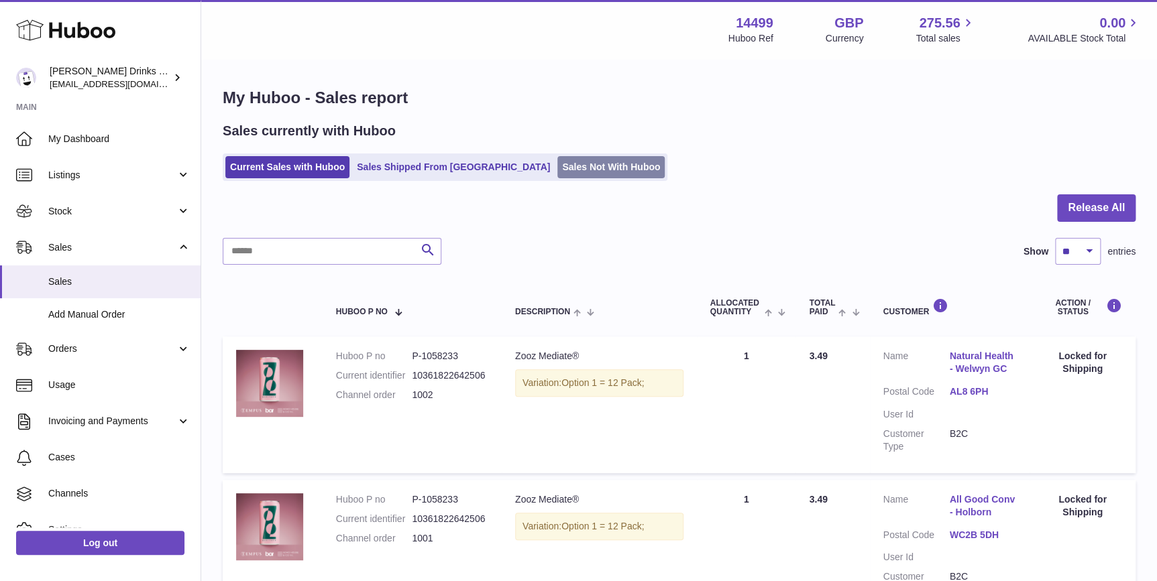
click at [557, 171] on link "Sales Not With Huboo" at bounding box center [610, 167] width 107 height 22
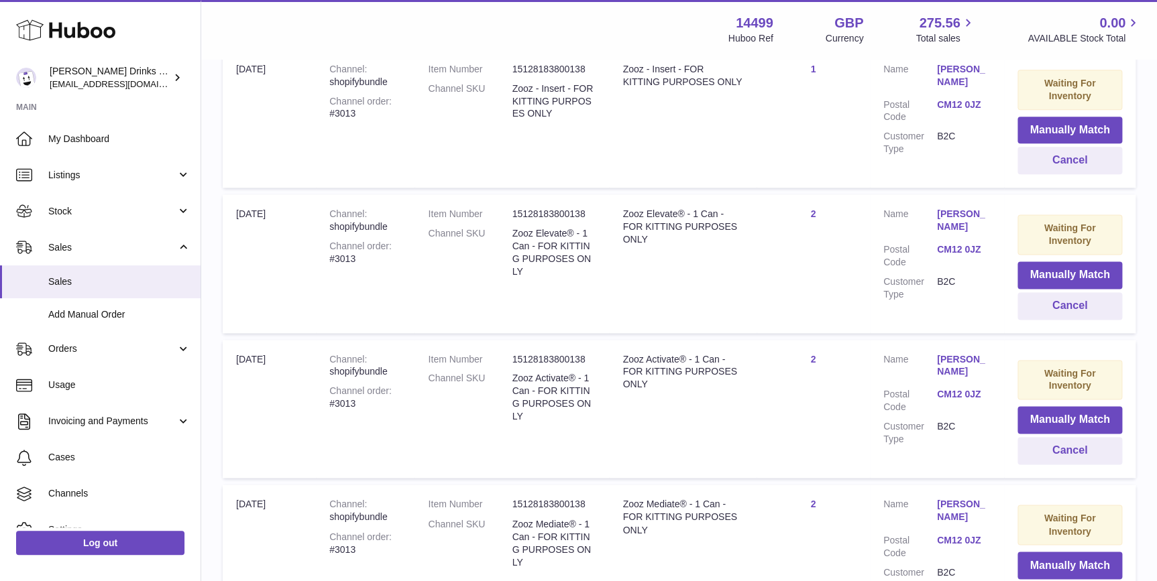
scroll to position [138, 0]
